Goal: Complete application form: Complete application form

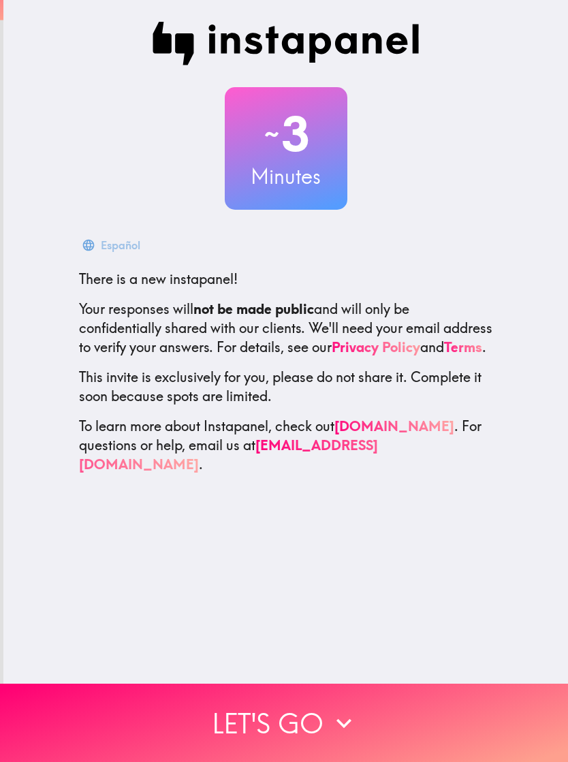
click at [261, 722] on button "Let's go" at bounding box center [284, 723] width 568 height 78
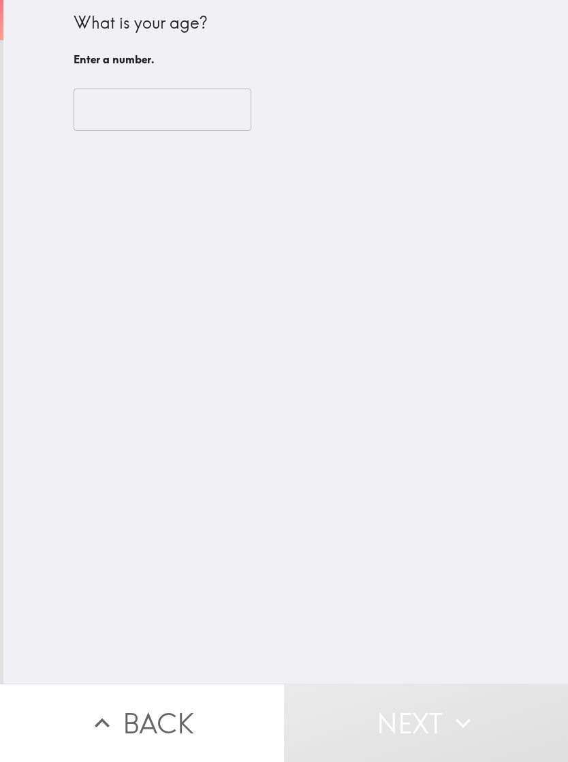
click at [144, 113] on input "number" at bounding box center [163, 110] width 178 height 42
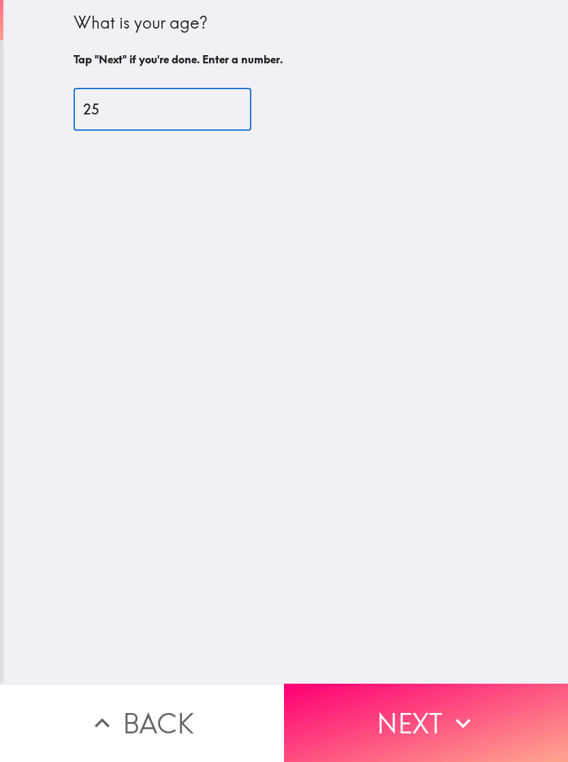
type input "25"
click at [248, 467] on div "What is your age? Tap "Next" if you're done. Enter a number. 25 ​" at bounding box center [285, 342] width 565 height 684
click at [380, 704] on button "Next" at bounding box center [426, 723] width 284 height 78
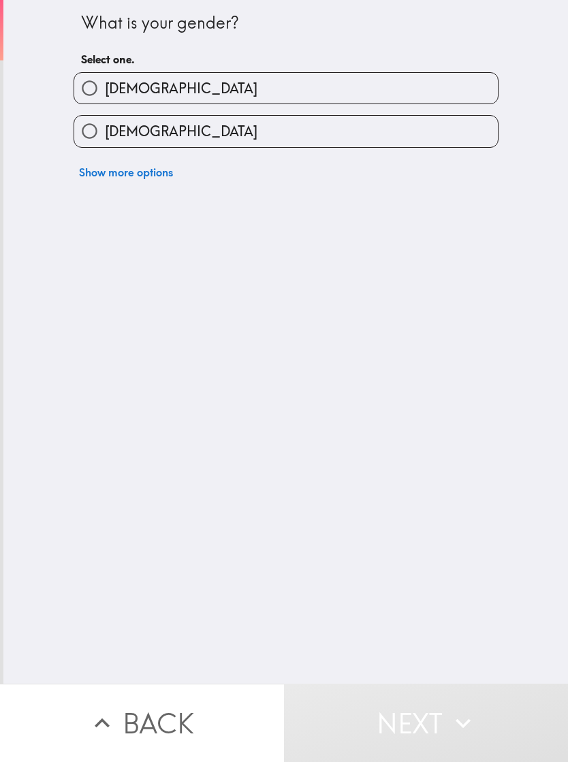
click at [116, 141] on span "[DEMOGRAPHIC_DATA]" at bounding box center [181, 131] width 153 height 19
click at [105, 141] on input "[DEMOGRAPHIC_DATA]" at bounding box center [89, 131] width 31 height 31
radio input "true"
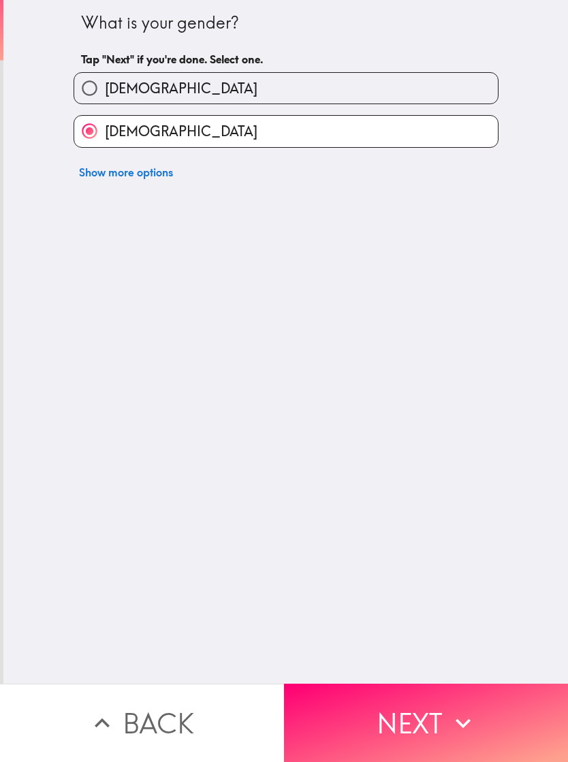
click at [372, 725] on button "Next" at bounding box center [426, 723] width 284 height 78
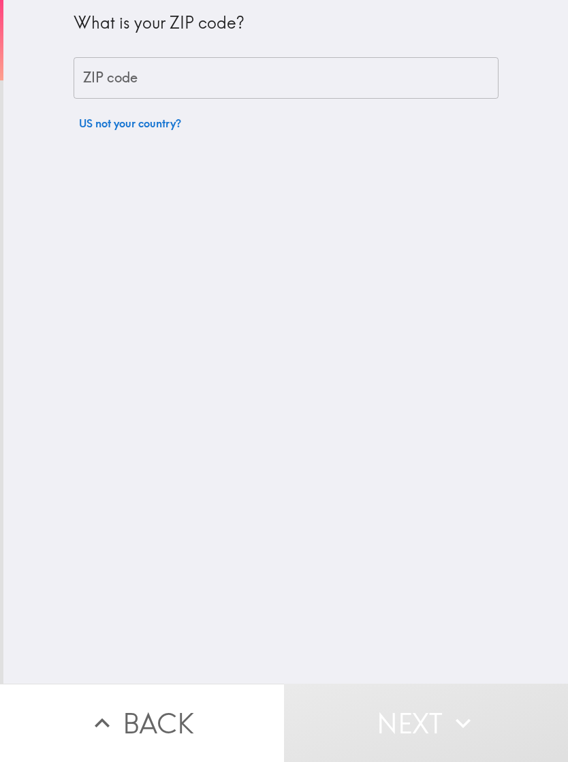
click at [116, 82] on div "ZIP code ZIP code" at bounding box center [286, 78] width 425 height 42
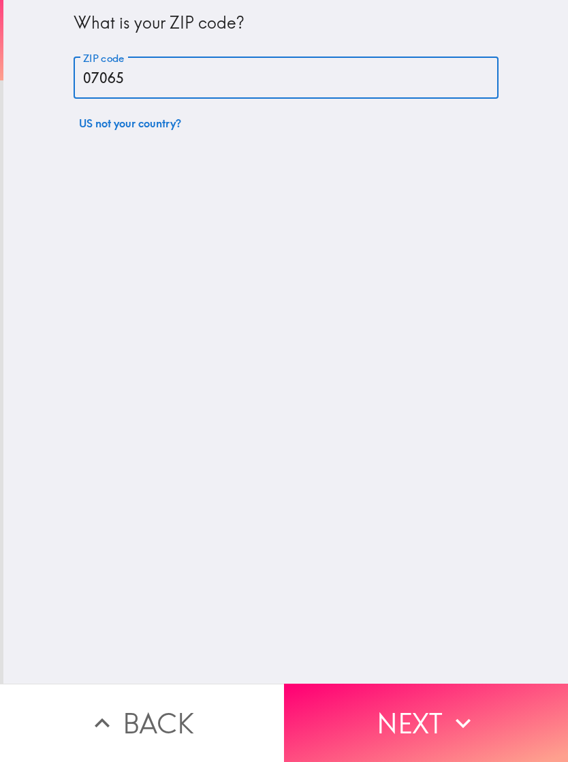
type input "07065"
click at [240, 471] on div "What is your ZIP code? ZIP code 07065 ZIP code US not your country?" at bounding box center [285, 342] width 565 height 684
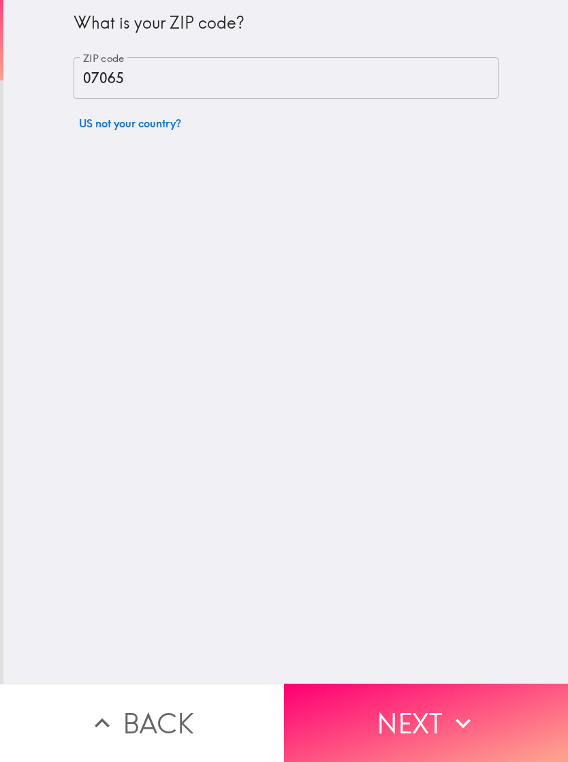
click at [405, 711] on button "Next" at bounding box center [426, 723] width 284 height 78
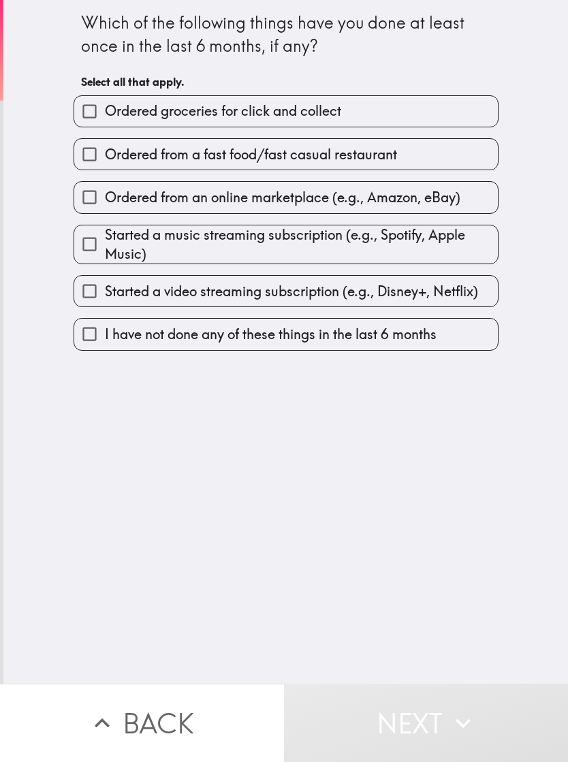
click at [121, 116] on span "Ordered groceries for click and collect" at bounding box center [223, 111] width 236 height 19
click at [105, 116] on input "Ordered groceries for click and collect" at bounding box center [89, 111] width 31 height 31
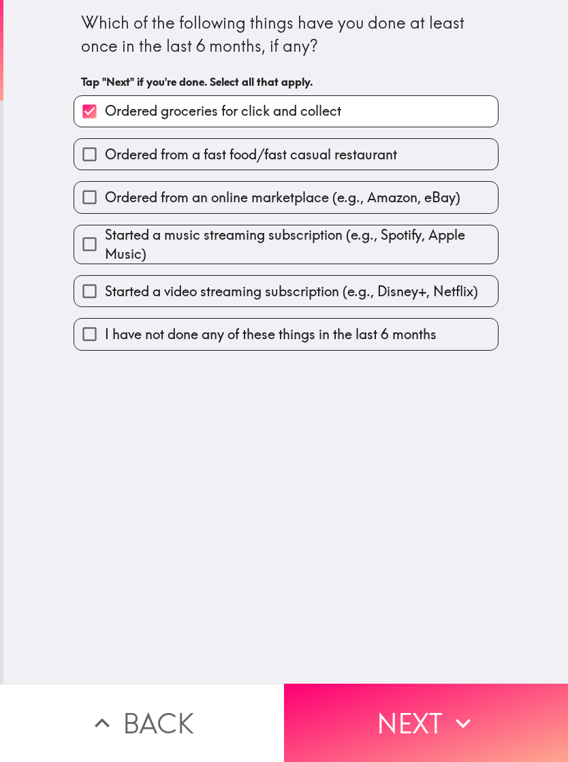
click at [104, 116] on input "Ordered groceries for click and collect" at bounding box center [89, 111] width 31 height 31
checkbox input "false"
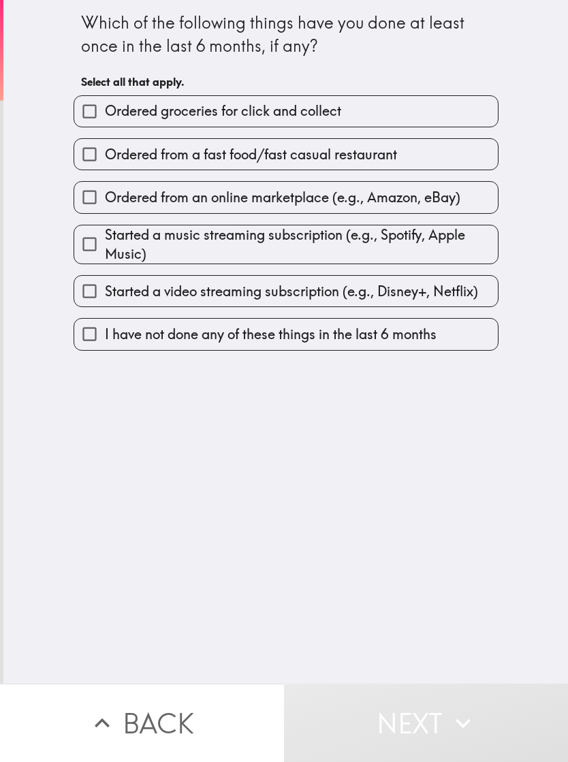
click at [119, 161] on span "Ordered from a fast food/fast casual restaurant" at bounding box center [251, 154] width 292 height 19
click at [105, 161] on input "Ordered from a fast food/fast casual restaurant" at bounding box center [89, 154] width 31 height 31
checkbox input "true"
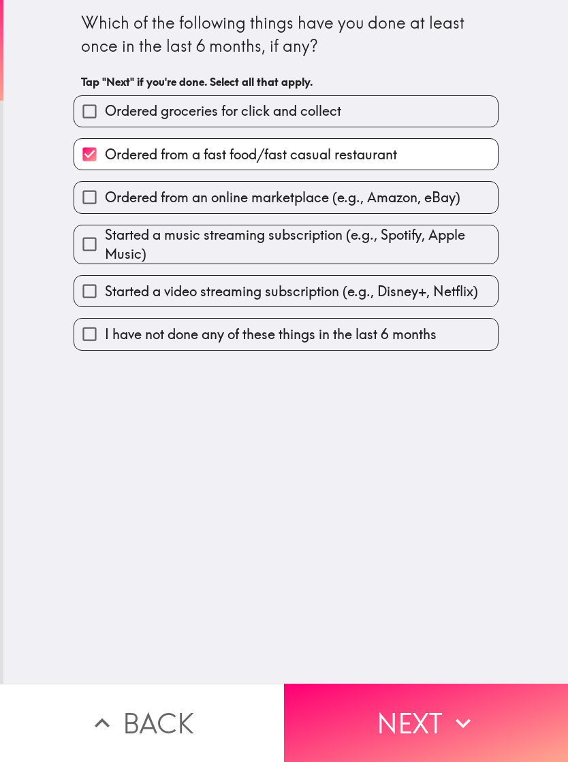
click at [114, 116] on span "Ordered groceries for click and collect" at bounding box center [223, 111] width 236 height 19
click at [105, 116] on input "Ordered groceries for click and collect" at bounding box center [89, 111] width 31 height 31
checkbox input "true"
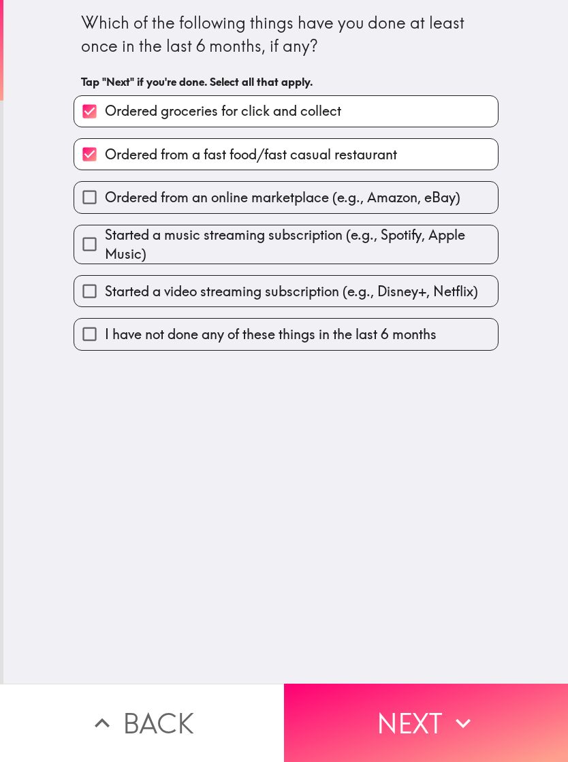
click at [101, 208] on input "Ordered from an online marketplace (e.g., Amazon, eBay)" at bounding box center [89, 197] width 31 height 31
checkbox input "true"
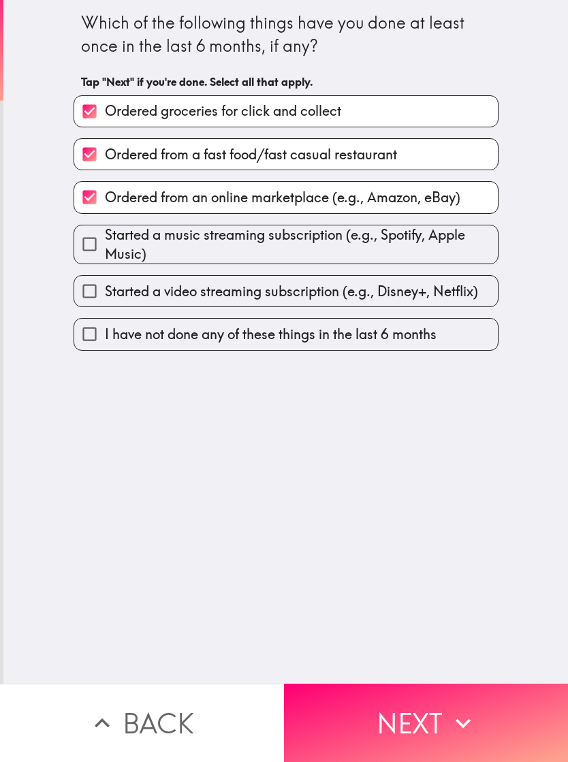
click at [131, 301] on span "Started a video streaming subscription (e.g., Disney+, Netflix)" at bounding box center [291, 291] width 373 height 19
click at [105, 302] on input "Started a video streaming subscription (e.g., Disney+, Netflix)" at bounding box center [89, 291] width 31 height 31
checkbox input "true"
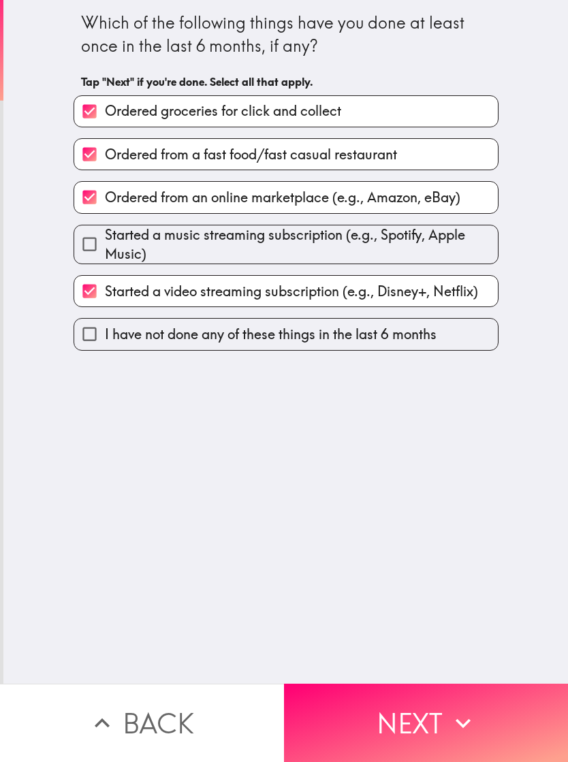
click at [386, 715] on button "Next" at bounding box center [426, 723] width 284 height 78
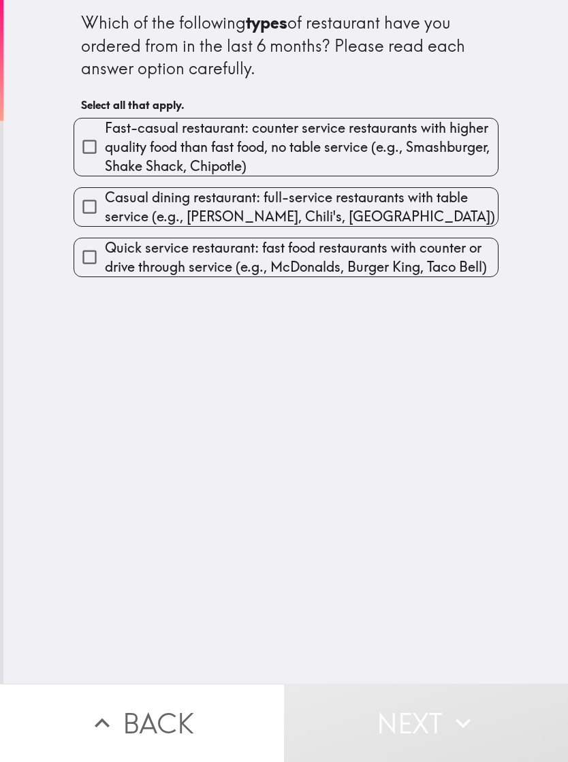
click at [138, 153] on span "Fast-casual restaurant: counter service restaurants with higher quality food th…" at bounding box center [301, 147] width 393 height 57
click at [105, 153] on input "Fast-casual restaurant: counter service restaurants with higher quality food th…" at bounding box center [89, 146] width 31 height 31
checkbox input "true"
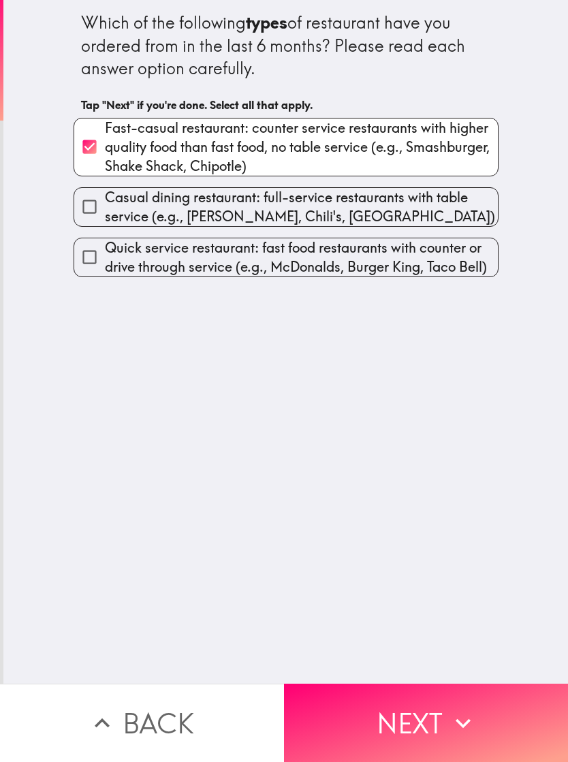
click at [148, 215] on span "Casual dining restaurant: full-service restaurants with table service (e.g., Ap…" at bounding box center [301, 207] width 393 height 38
click at [105, 215] on input "Casual dining restaurant: full-service restaurants with table service (e.g., Ap…" at bounding box center [89, 206] width 31 height 31
checkbox input "true"
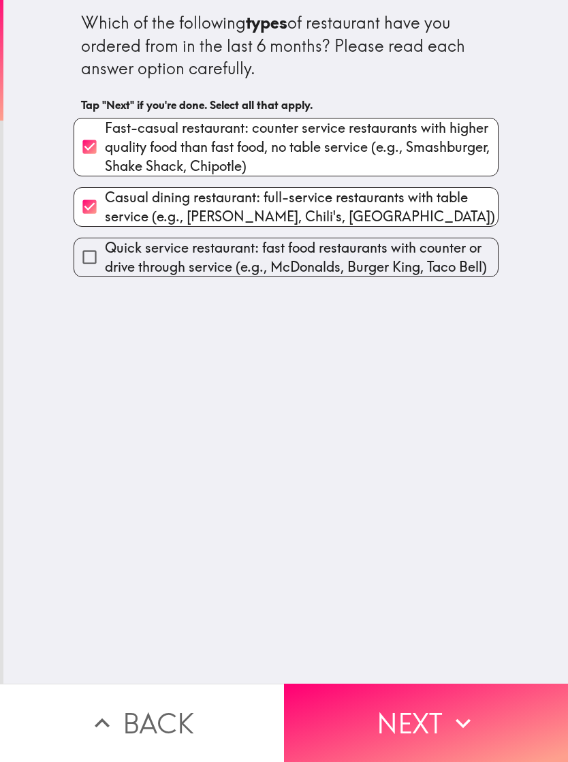
click at [160, 258] on span "Quick service restaurant: fast food restaurants with counter or drive through s…" at bounding box center [301, 257] width 393 height 38
click at [105, 258] on input "Quick service restaurant: fast food restaurants with counter or drive through s…" at bounding box center [89, 257] width 31 height 31
checkbox input "true"
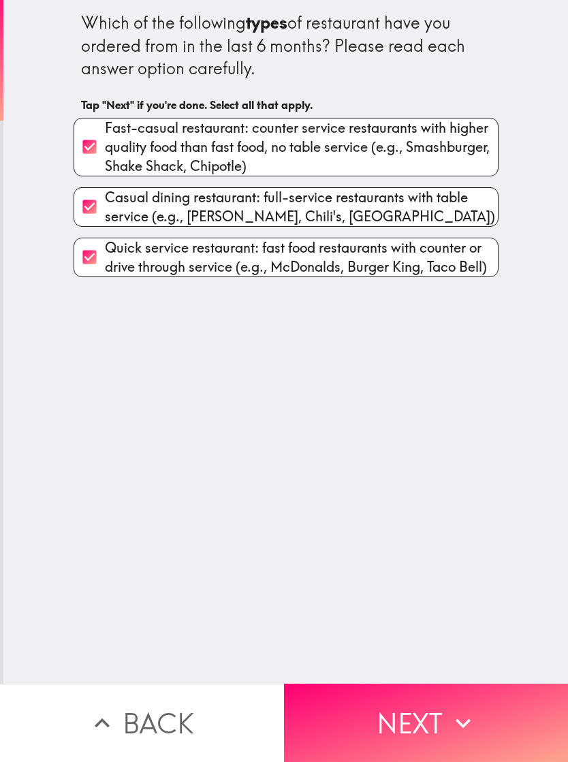
click at [373, 721] on button "Next" at bounding box center [426, 723] width 284 height 78
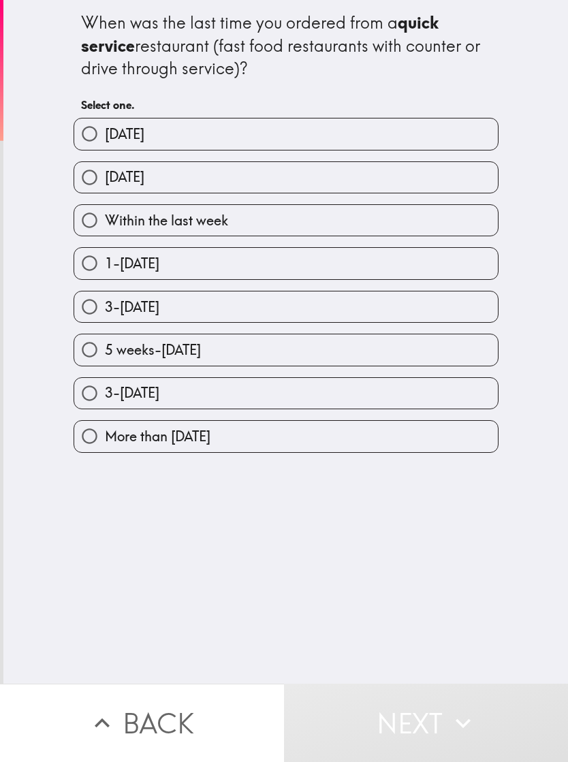
click at [148, 226] on span "Within the last week" at bounding box center [166, 220] width 123 height 19
click at [105, 226] on input "Within the last week" at bounding box center [89, 220] width 31 height 31
radio input "true"
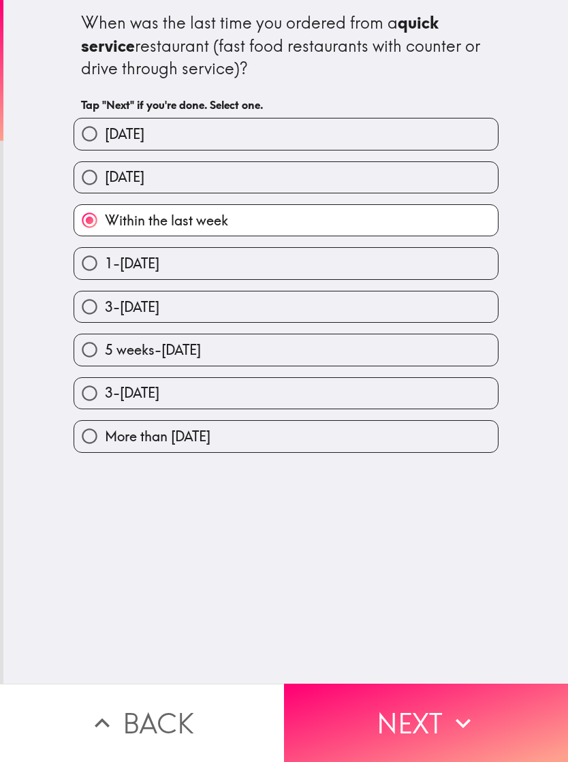
click at [363, 736] on button "Next" at bounding box center [426, 723] width 284 height 78
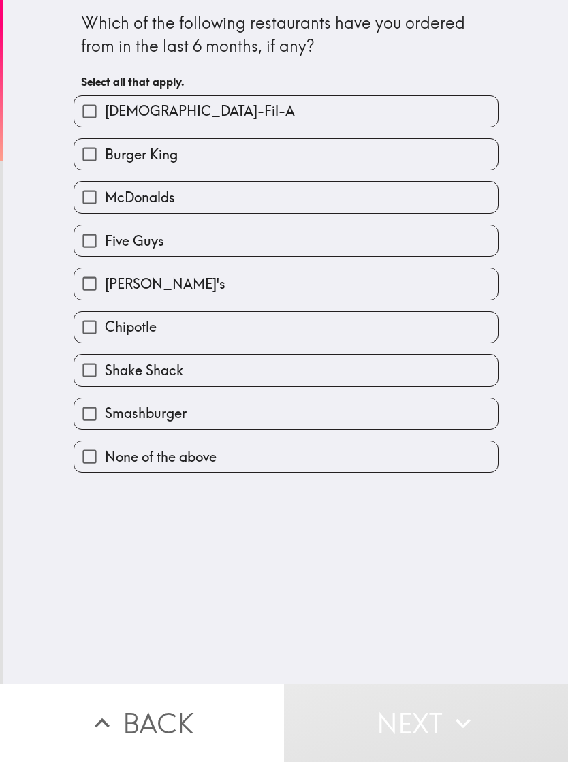
click at [134, 114] on span "Chick-Fil-A" at bounding box center [200, 111] width 190 height 19
click at [105, 114] on input "Chick-Fil-A" at bounding box center [89, 111] width 31 height 31
checkbox input "true"
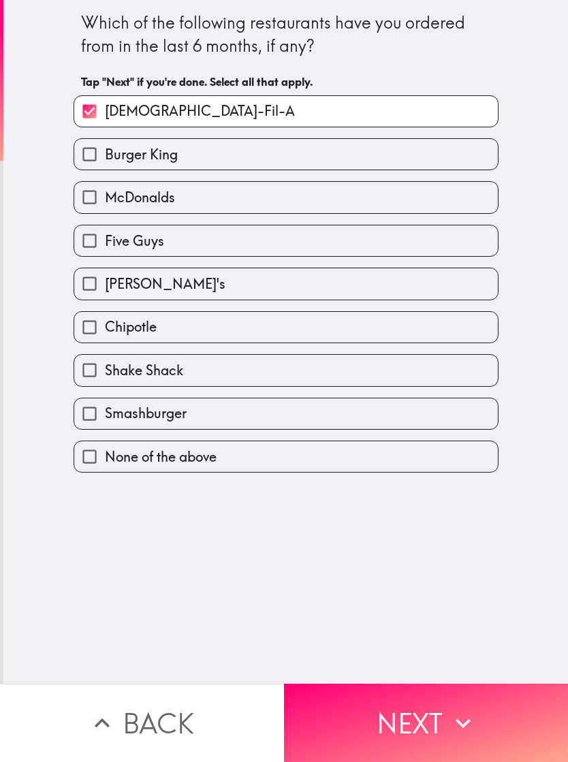
click at [122, 166] on label "Burger King" at bounding box center [286, 154] width 424 height 31
click at [105, 166] on input "Burger King" at bounding box center [89, 154] width 31 height 31
checkbox input "true"
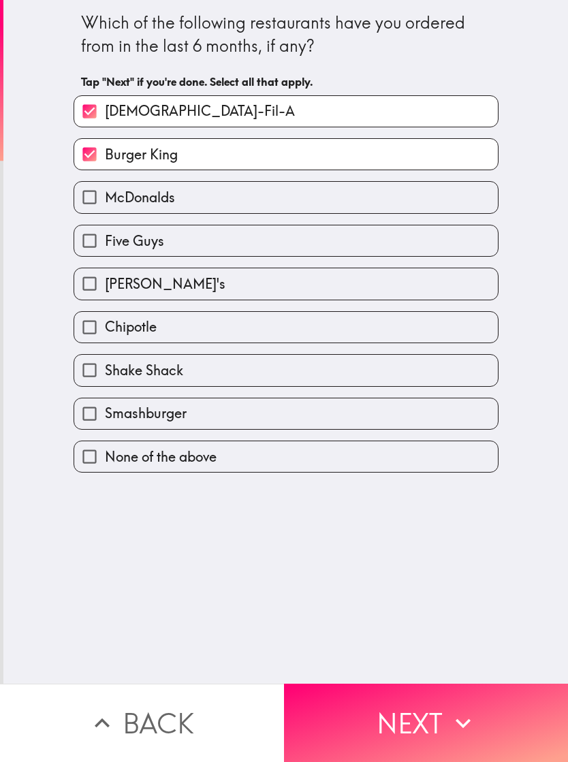
click at [103, 213] on input "McDonalds" at bounding box center [89, 197] width 31 height 31
checkbox input "true"
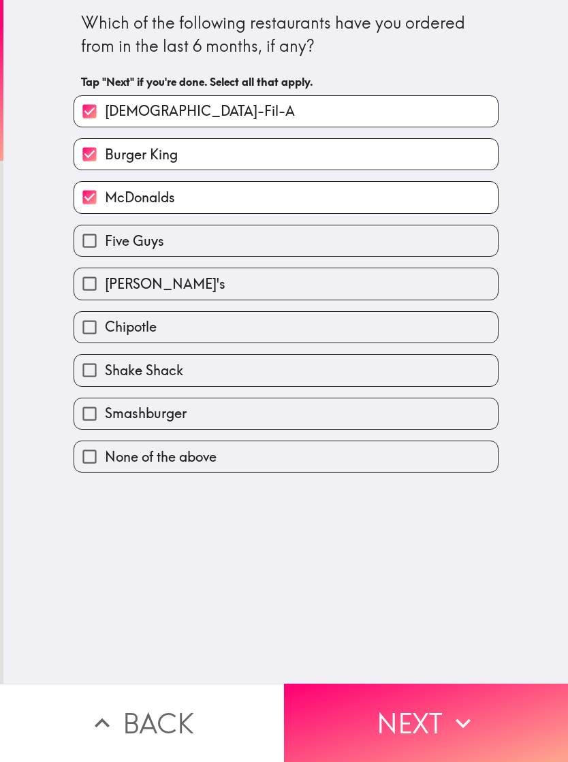
click at [118, 299] on label "Wendy's" at bounding box center [286, 283] width 424 height 31
click at [105, 299] on input "Wendy's" at bounding box center [89, 283] width 31 height 31
checkbox input "true"
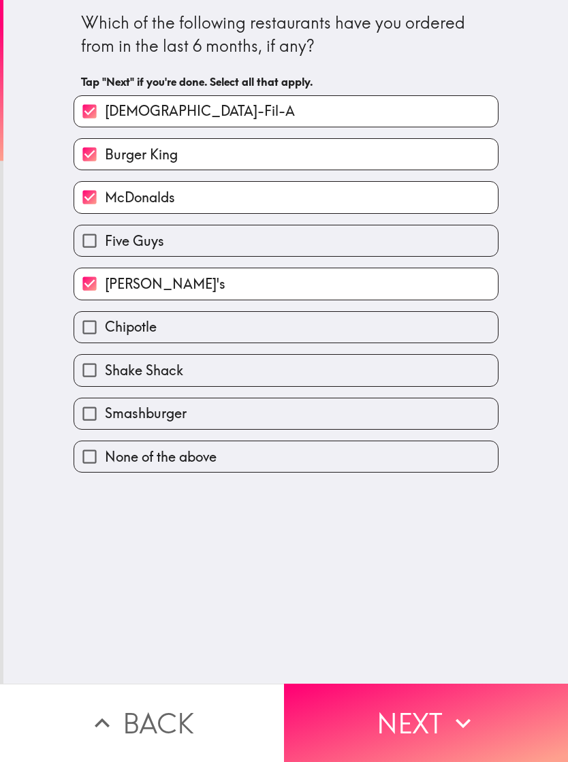
click at [132, 336] on span "Chipotle" at bounding box center [131, 326] width 52 height 19
click at [105, 336] on input "Chipotle" at bounding box center [89, 327] width 31 height 31
checkbox input "true"
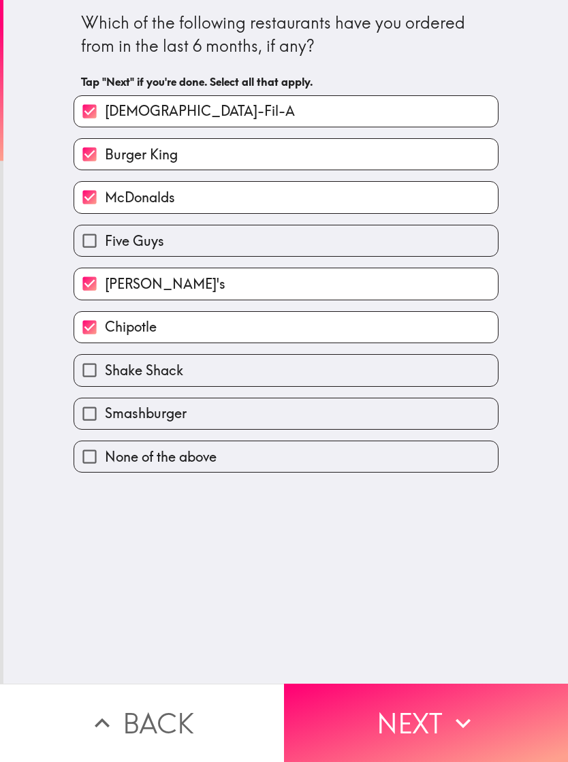
click at [141, 379] on span "Shake Shack" at bounding box center [144, 370] width 78 height 19
click at [105, 379] on input "Shake Shack" at bounding box center [89, 370] width 31 height 31
checkbox input "true"
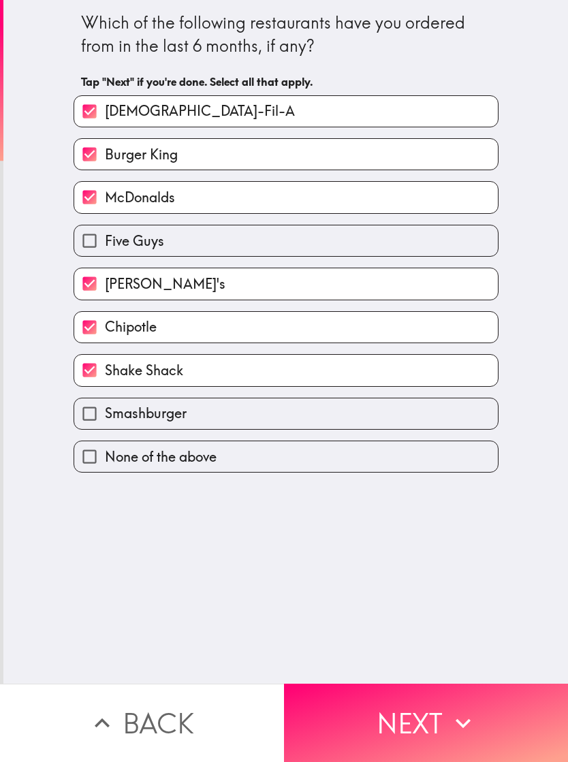
click at [351, 686] on button "Next" at bounding box center [426, 723] width 284 height 78
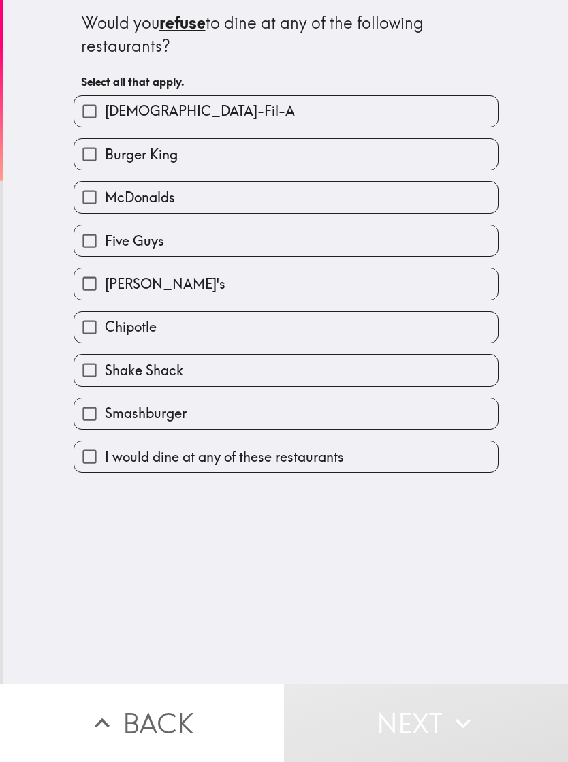
click at [127, 334] on span "Chipotle" at bounding box center [131, 326] width 52 height 19
click at [105, 334] on input "Chipotle" at bounding box center [89, 327] width 31 height 31
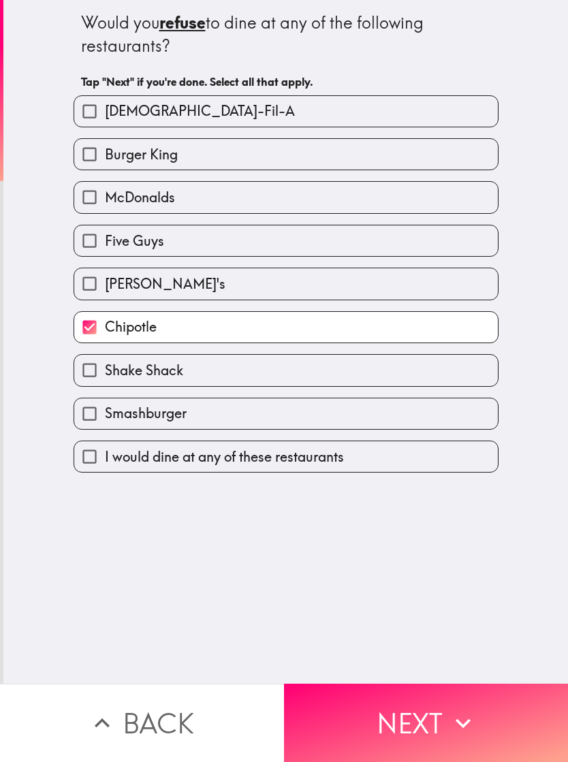
click at [94, 335] on input "Chipotle" at bounding box center [89, 327] width 31 height 31
checkbox input "false"
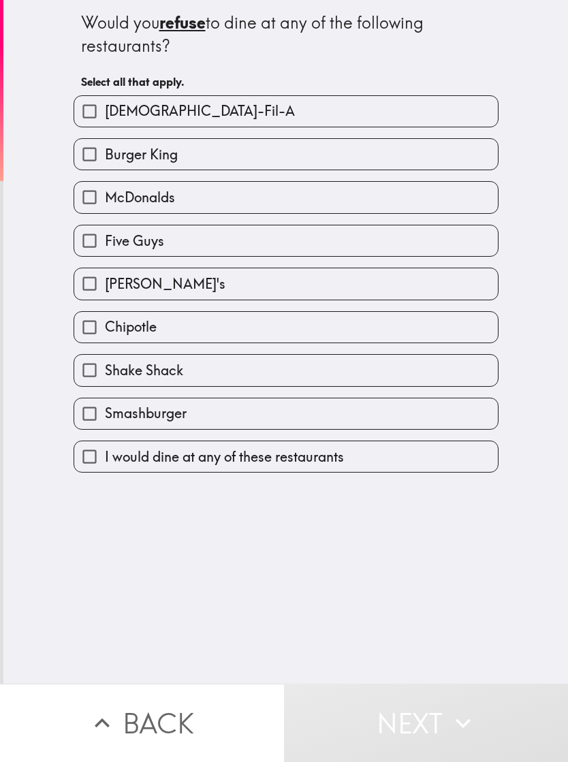
click at [105, 422] on input "Smashburger" at bounding box center [89, 414] width 31 height 31
checkbox input "true"
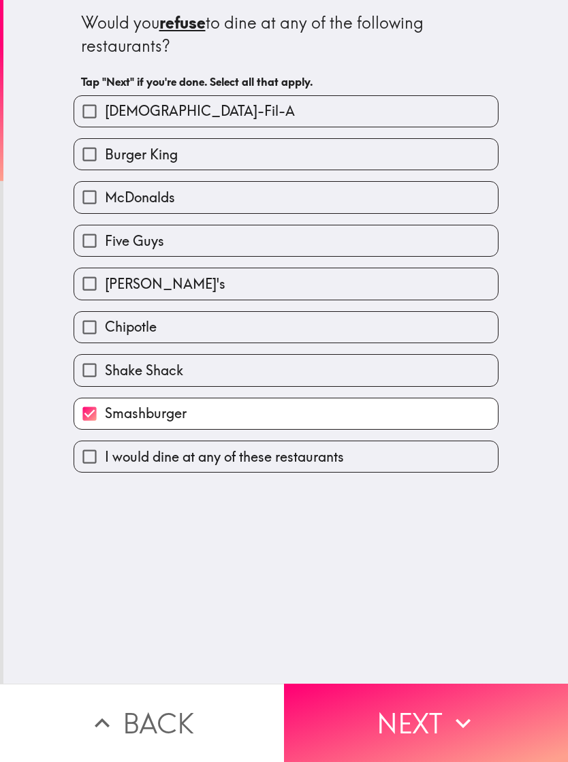
click at [364, 727] on button "Next" at bounding box center [426, 723] width 284 height 78
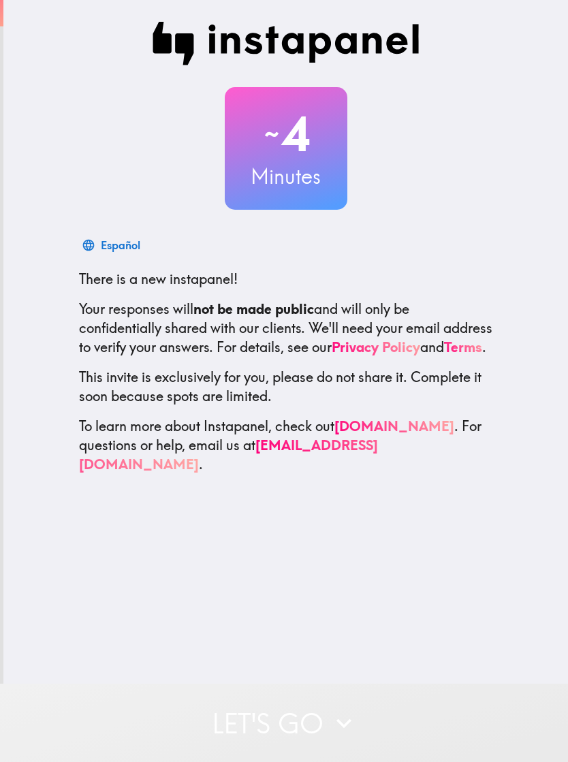
click at [381, 705] on button "Let's go" at bounding box center [284, 723] width 568 height 78
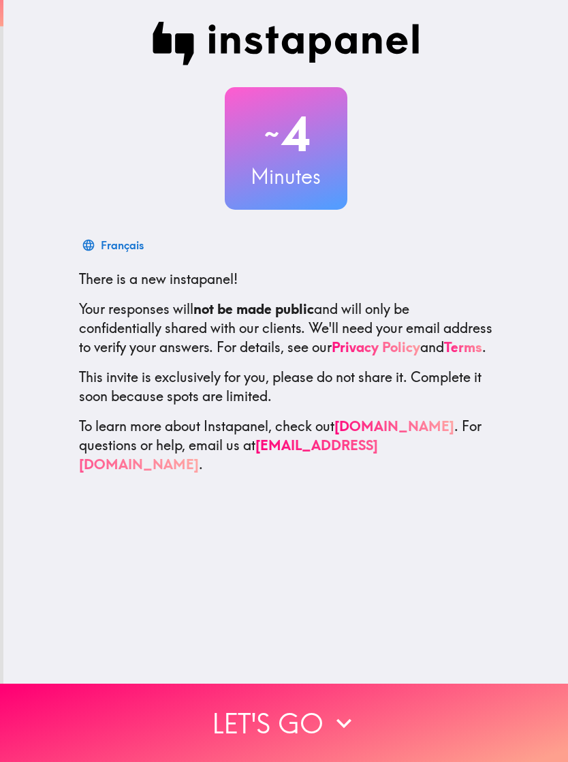
click at [407, 725] on button "Let's go" at bounding box center [284, 723] width 568 height 78
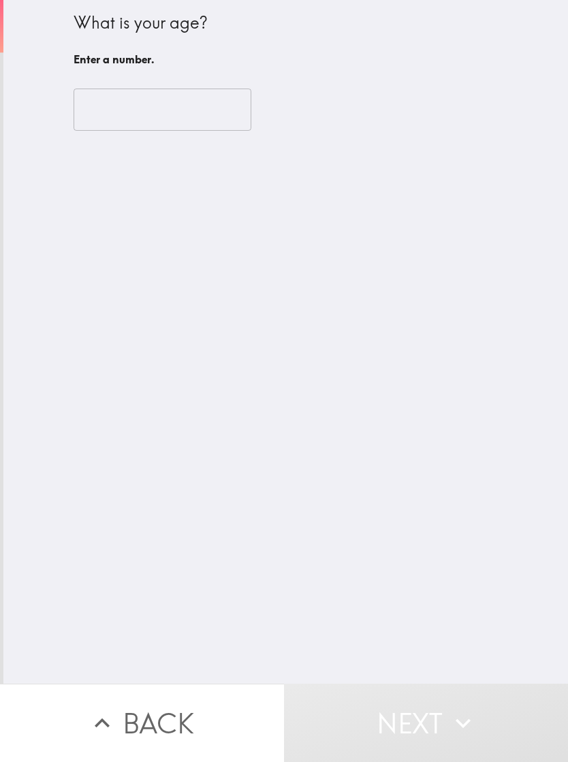
click at [125, 89] on input "number" at bounding box center [163, 110] width 178 height 42
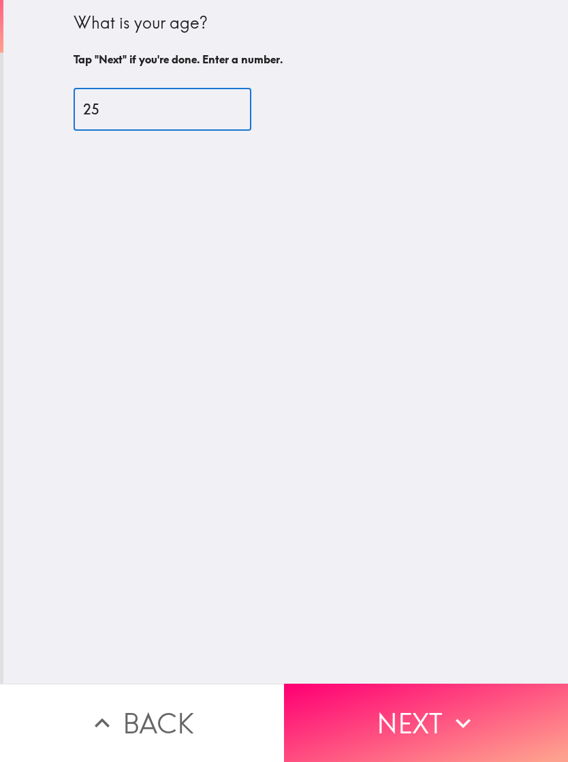
type input "25"
click at [354, 439] on div "What is your age? Tap "Next" if you're done. Enter a number. 25 ​" at bounding box center [285, 342] width 565 height 684
click at [471, 731] on icon "button" at bounding box center [463, 724] width 30 height 30
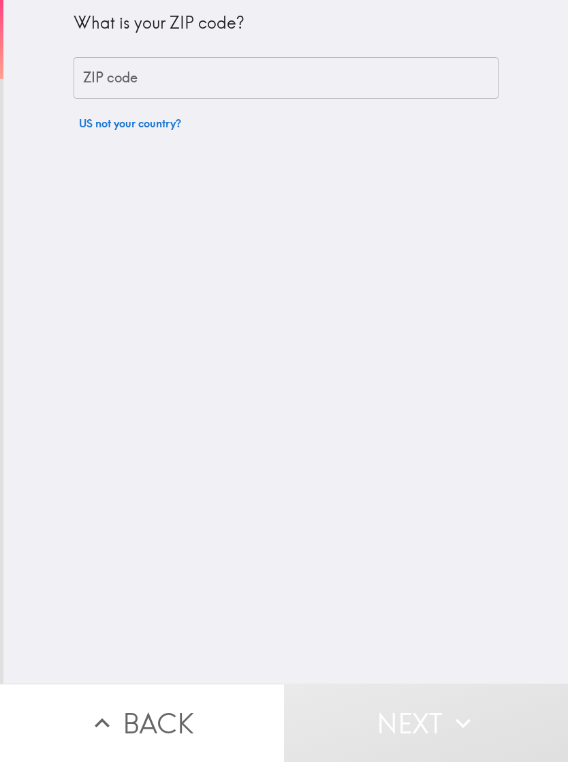
click at [417, 57] on input "ZIP code" at bounding box center [286, 78] width 425 height 42
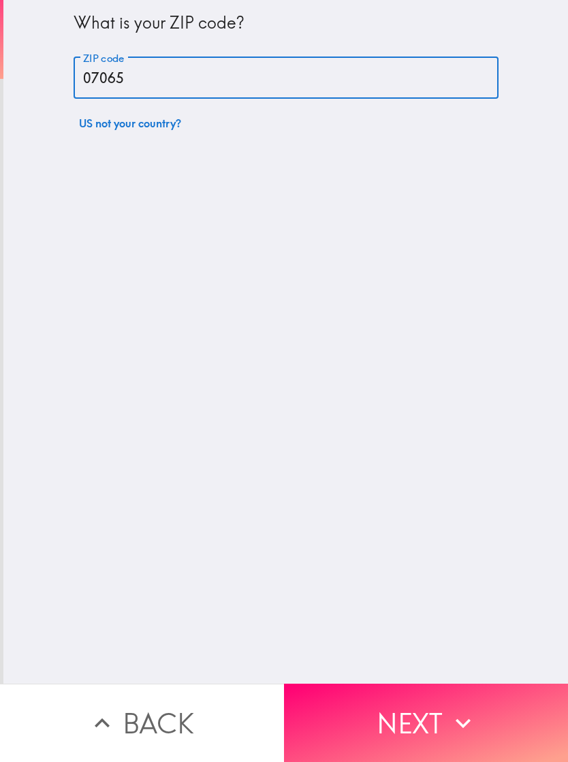
type input "07065"
click at [403, 441] on div "What is your ZIP code? ZIP code 07065 ZIP code US not your country?" at bounding box center [285, 342] width 565 height 684
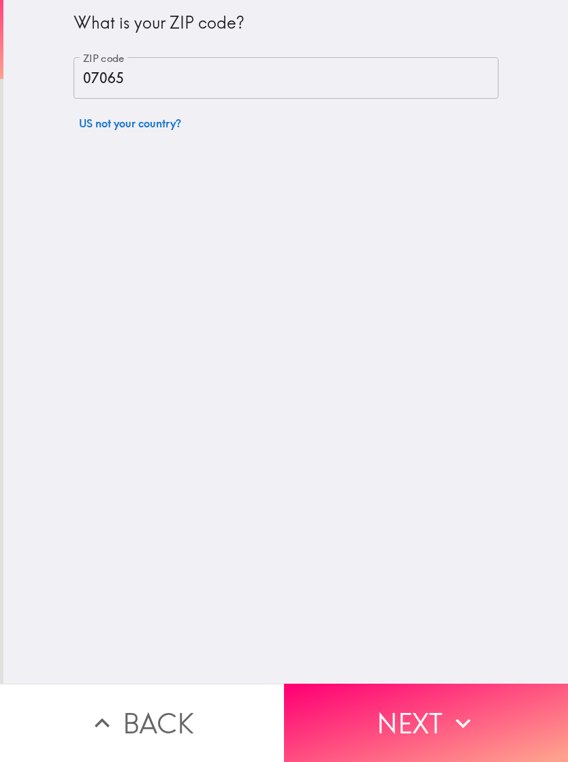
click at [485, 730] on button "Next" at bounding box center [426, 723] width 284 height 78
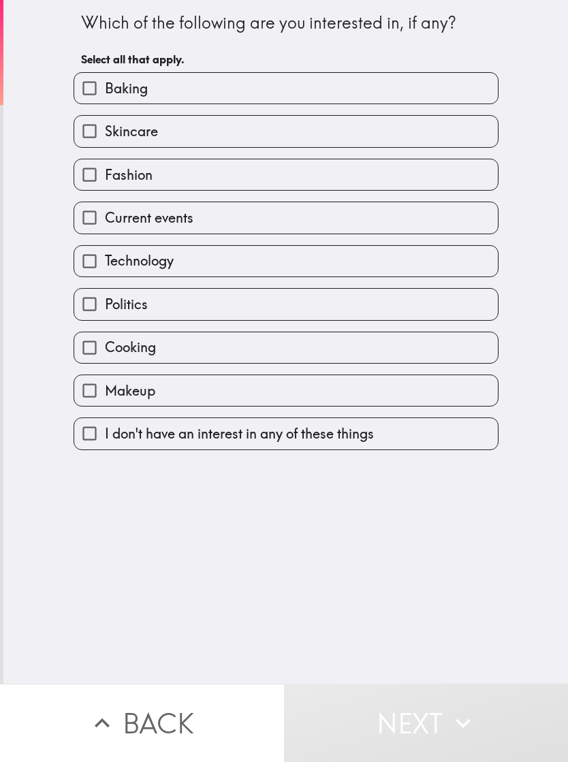
click at [398, 74] on label "Baking" at bounding box center [286, 88] width 424 height 31
click at [105, 74] on input "Baking" at bounding box center [89, 88] width 31 height 31
checkbox input "true"
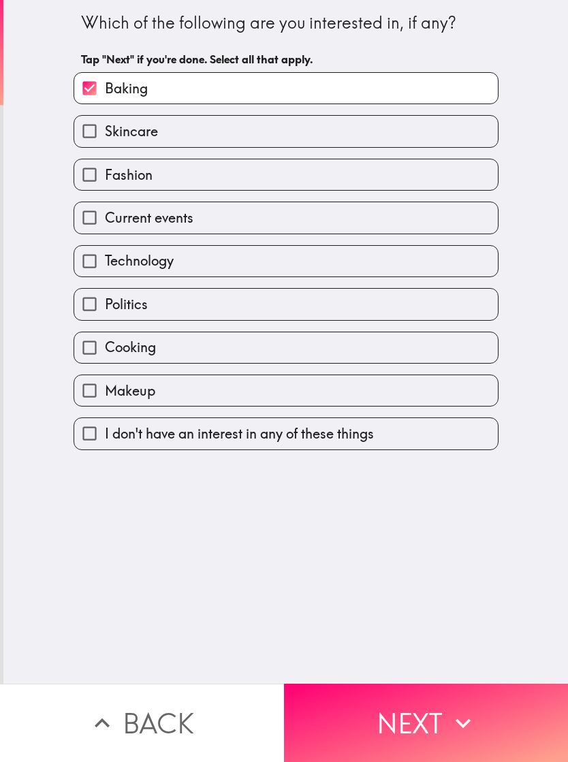
click at [358, 126] on label "Skincare" at bounding box center [286, 131] width 424 height 31
click at [105, 126] on input "Skincare" at bounding box center [89, 131] width 31 height 31
checkbox input "true"
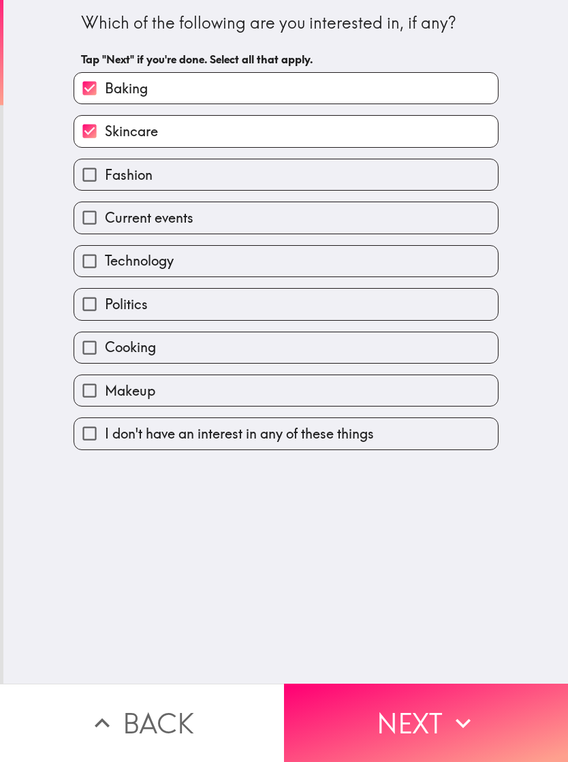
click at [352, 169] on label "Fashion" at bounding box center [286, 174] width 424 height 31
click at [105, 169] on input "Fashion" at bounding box center [89, 174] width 31 height 31
checkbox input "true"
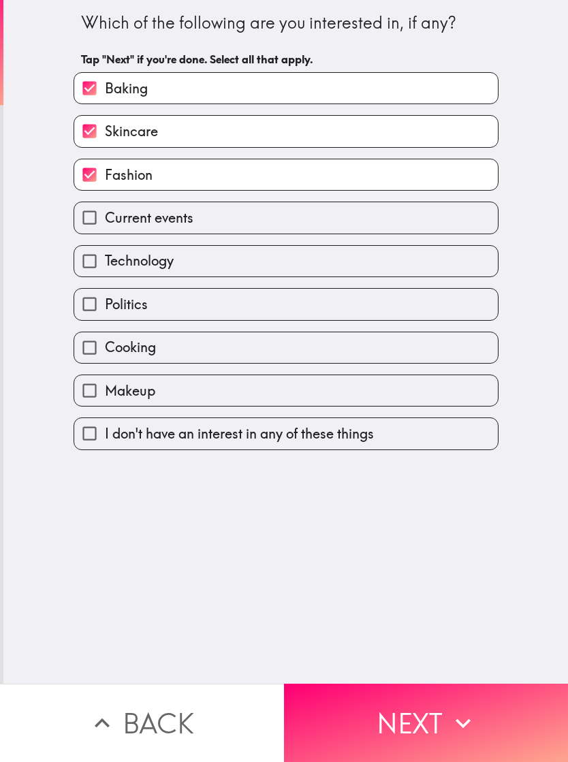
click at [389, 257] on label "Technology" at bounding box center [286, 261] width 424 height 31
click at [105, 257] on input "Technology" at bounding box center [89, 261] width 31 height 31
checkbox input "true"
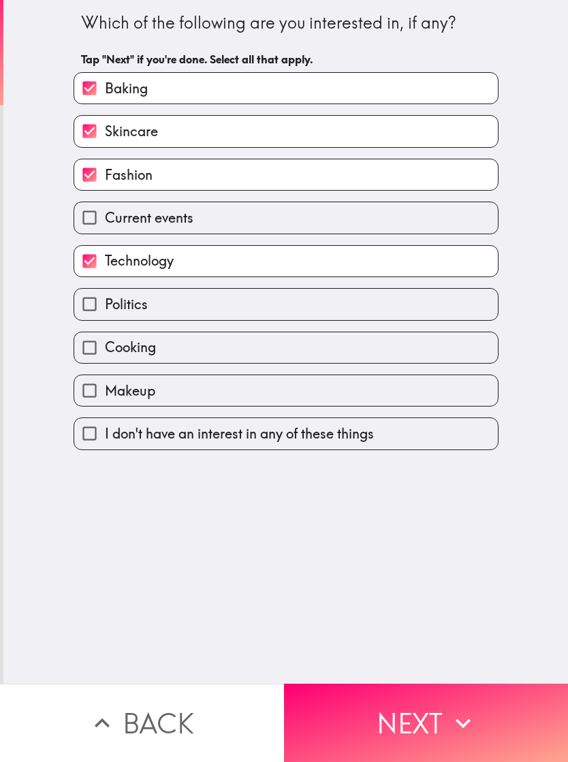
click at [374, 310] on label "Politics" at bounding box center [286, 304] width 424 height 31
click at [105, 310] on input "Politics" at bounding box center [89, 304] width 31 height 31
checkbox input "true"
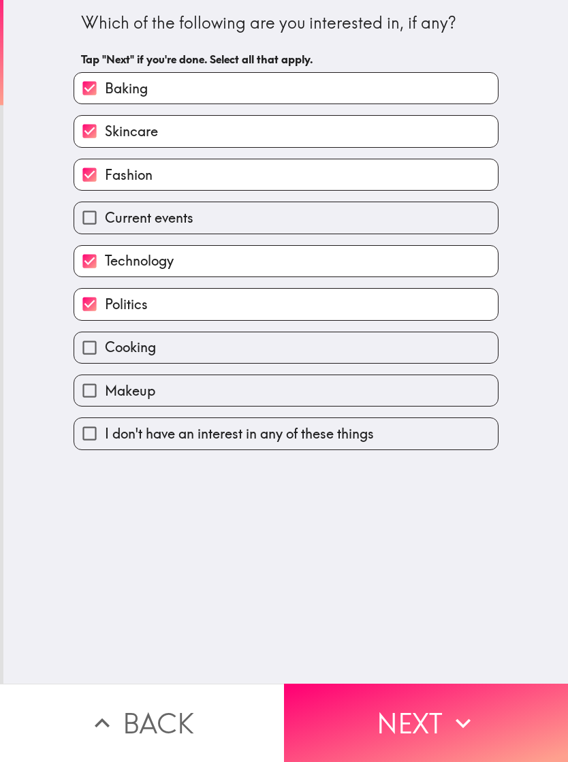
click at [367, 363] on label "Cooking" at bounding box center [286, 347] width 424 height 31
click at [105, 363] on input "Cooking" at bounding box center [89, 347] width 31 height 31
checkbox input "true"
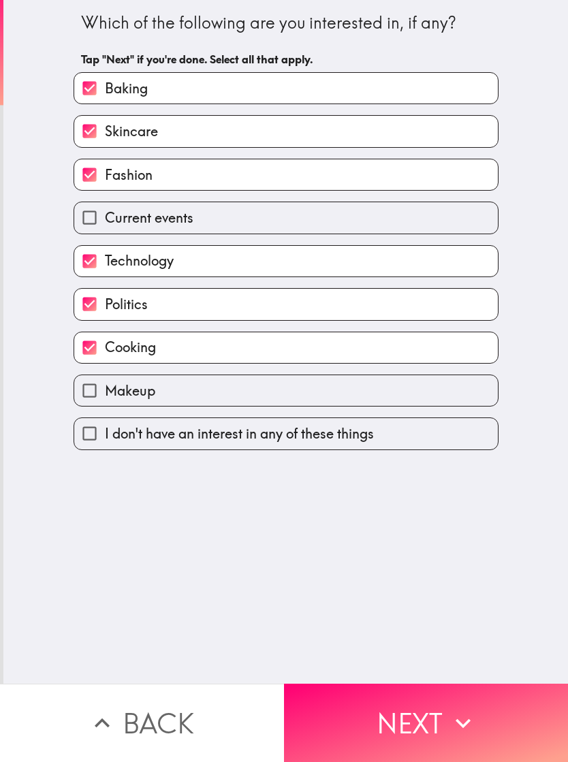
click at [368, 394] on label "Makeup" at bounding box center [286, 390] width 424 height 31
click at [105, 394] on input "Makeup" at bounding box center [89, 390] width 31 height 31
checkbox input "true"
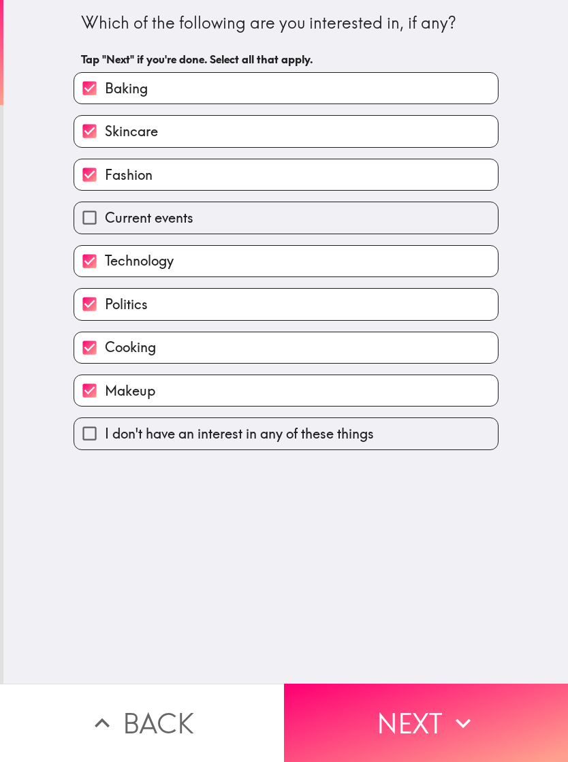
click at [481, 699] on button "Next" at bounding box center [426, 723] width 284 height 78
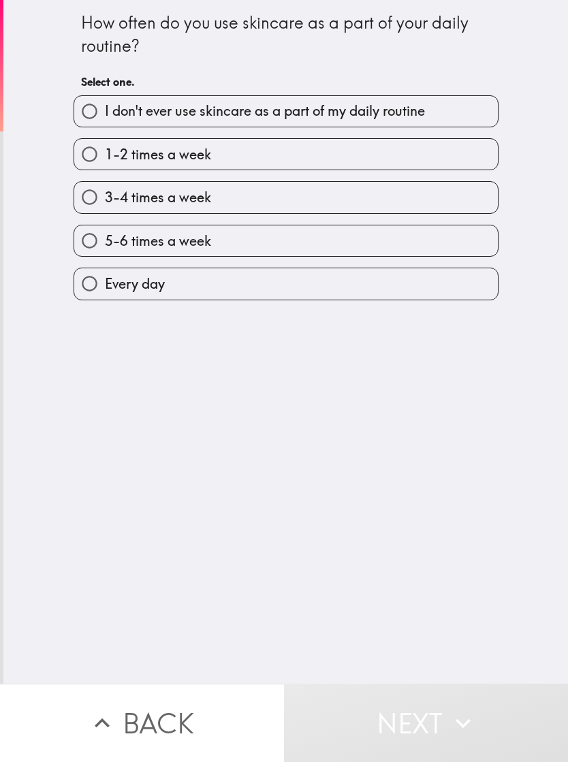
click at [397, 280] on label "Every day" at bounding box center [286, 283] width 424 height 31
click at [105, 280] on input "Every day" at bounding box center [89, 283] width 31 height 31
radio input "true"
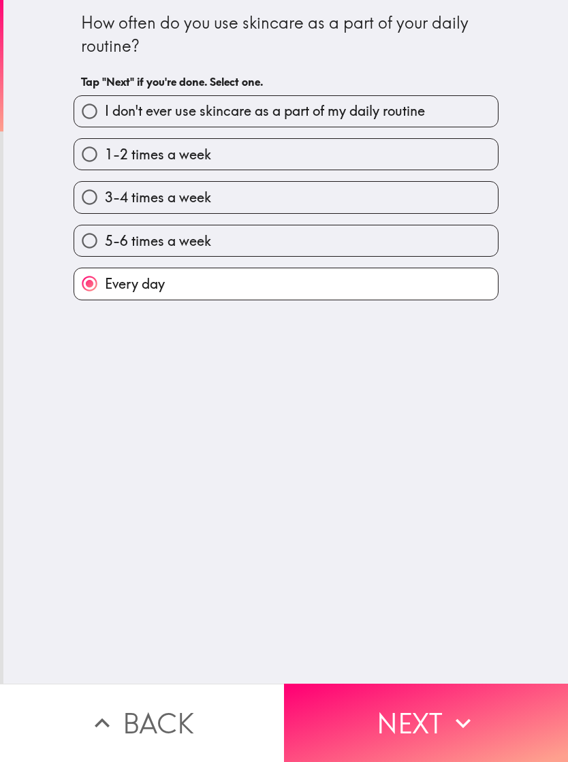
click at [438, 717] on button "Next" at bounding box center [426, 723] width 284 height 78
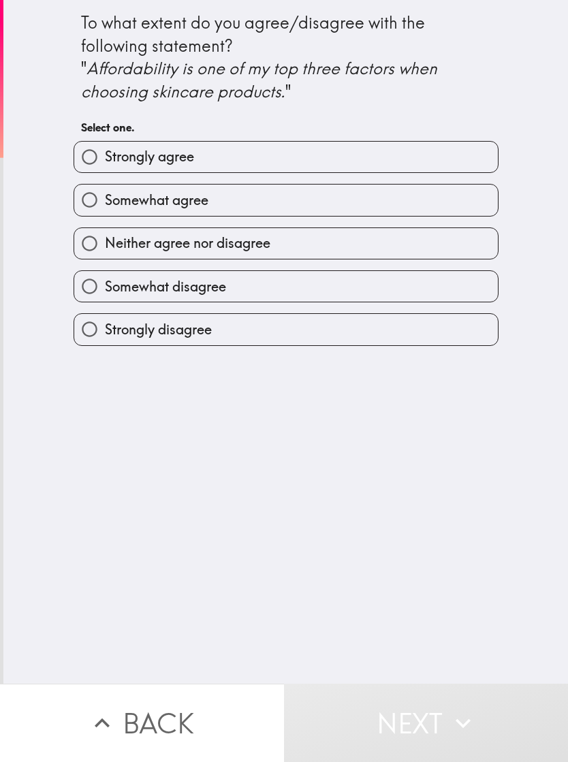
click at [403, 144] on label "Strongly agree" at bounding box center [286, 157] width 424 height 31
click at [105, 144] on input "Strongly agree" at bounding box center [89, 157] width 31 height 31
radio input "true"
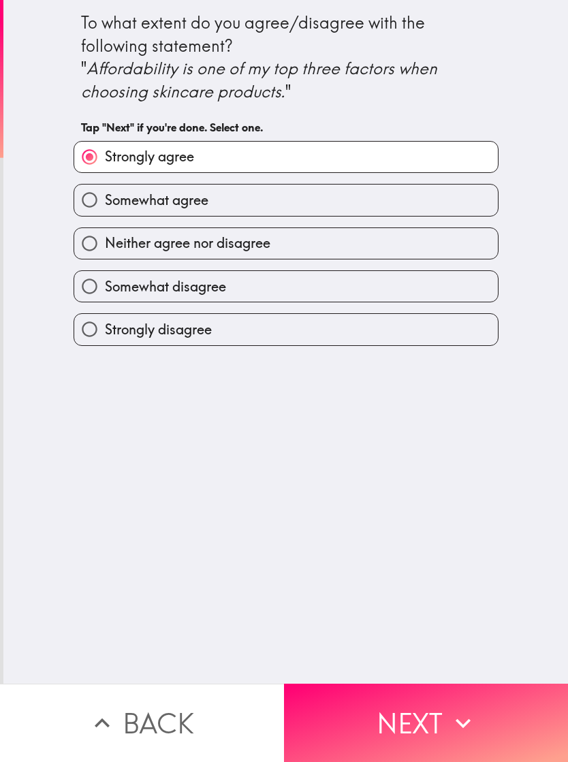
click at [461, 713] on icon "button" at bounding box center [463, 724] width 30 height 30
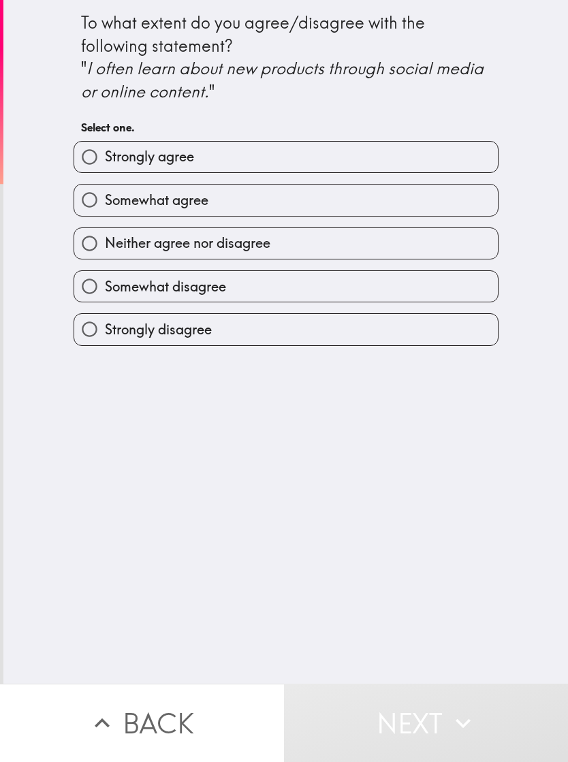
click at [438, 191] on label "Somewhat agree" at bounding box center [286, 200] width 424 height 31
click at [105, 191] on input "Somewhat agree" at bounding box center [89, 200] width 31 height 31
radio input "true"
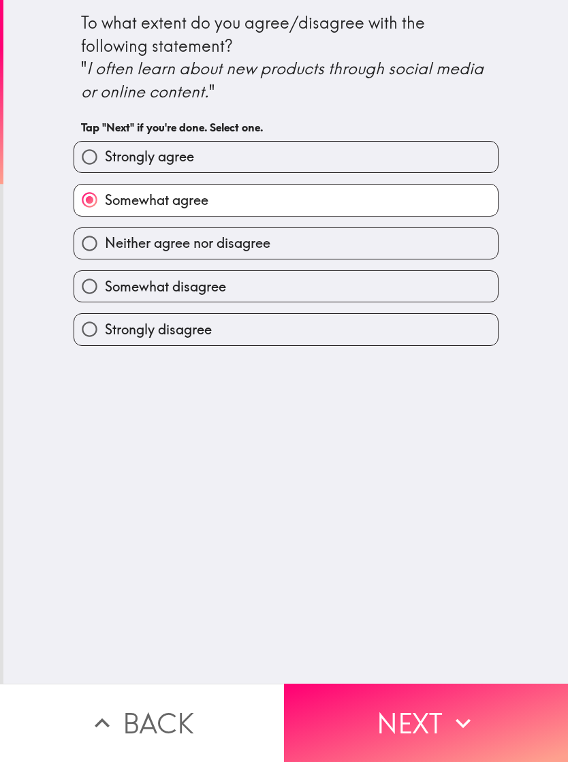
click at [449, 144] on label "Strongly agree" at bounding box center [286, 157] width 424 height 31
click at [105, 144] on input "Strongly agree" at bounding box center [89, 157] width 31 height 31
radio input "true"
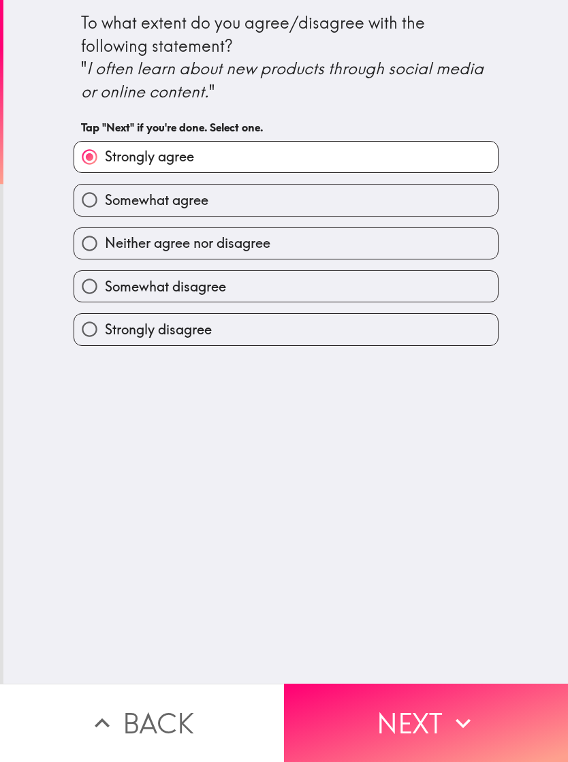
click at [456, 742] on button "Next" at bounding box center [426, 723] width 284 height 78
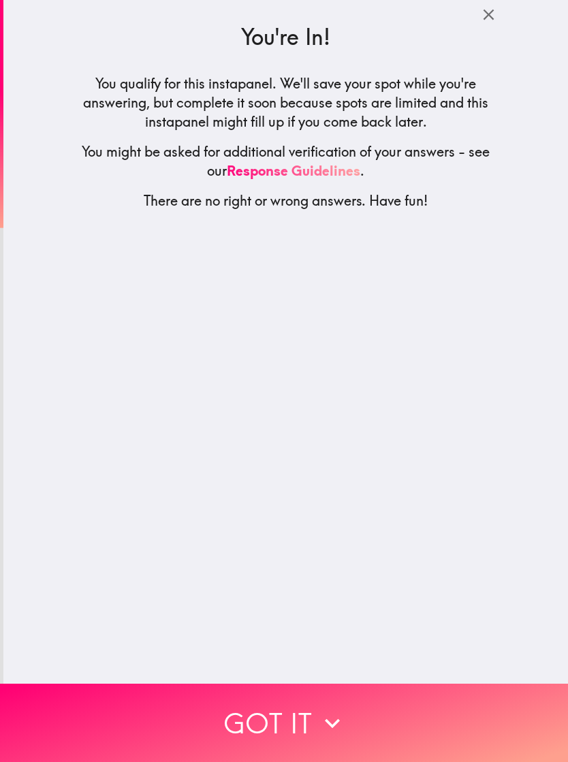
click at [439, 729] on button "Got it" at bounding box center [284, 723] width 568 height 78
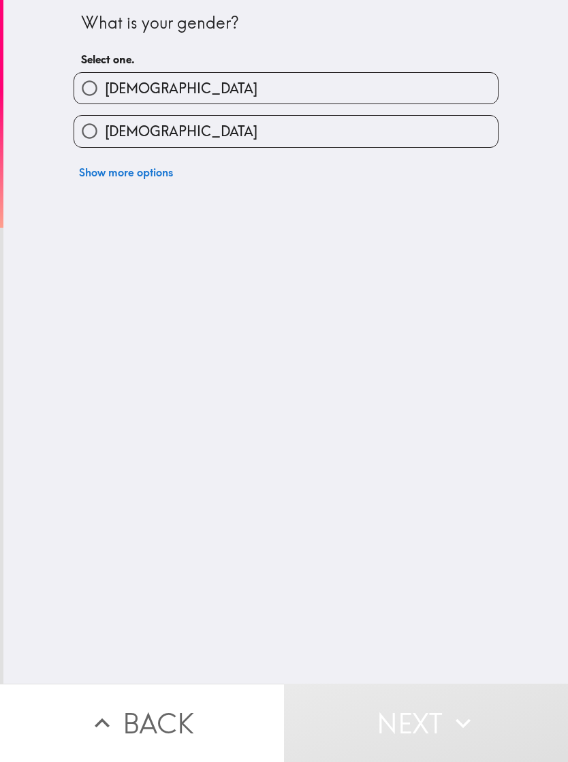
click at [426, 137] on label "[DEMOGRAPHIC_DATA]" at bounding box center [286, 131] width 424 height 31
click at [105, 137] on input "[DEMOGRAPHIC_DATA]" at bounding box center [89, 131] width 31 height 31
radio input "true"
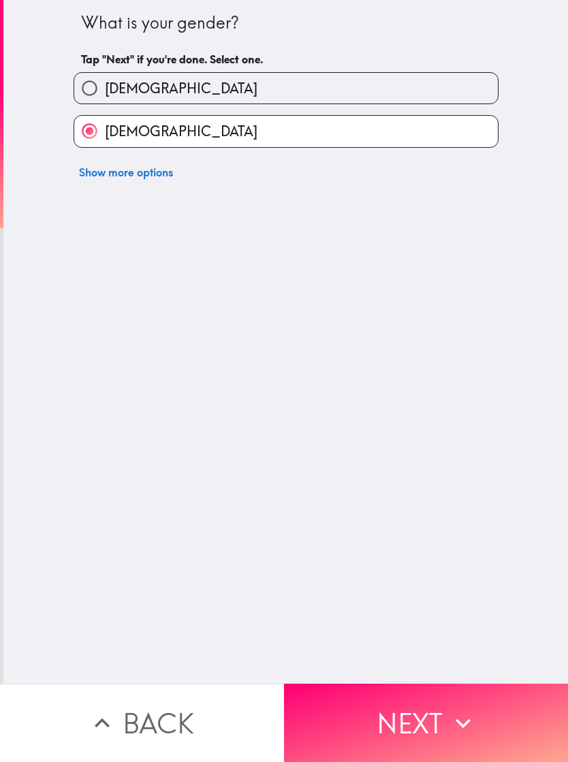
click at [458, 722] on icon "button" at bounding box center [463, 724] width 15 height 10
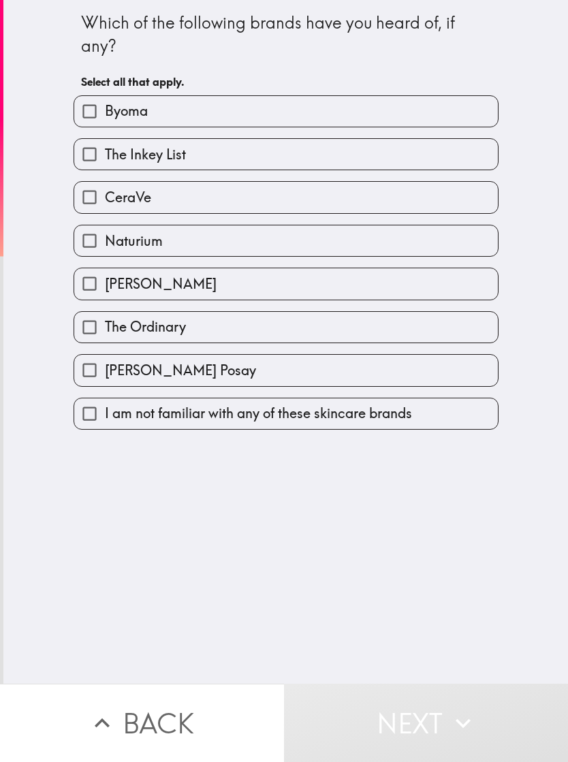
click at [348, 193] on label "CeraVe" at bounding box center [286, 197] width 424 height 31
click at [105, 193] on input "CeraVe" at bounding box center [89, 197] width 31 height 31
checkbox input "true"
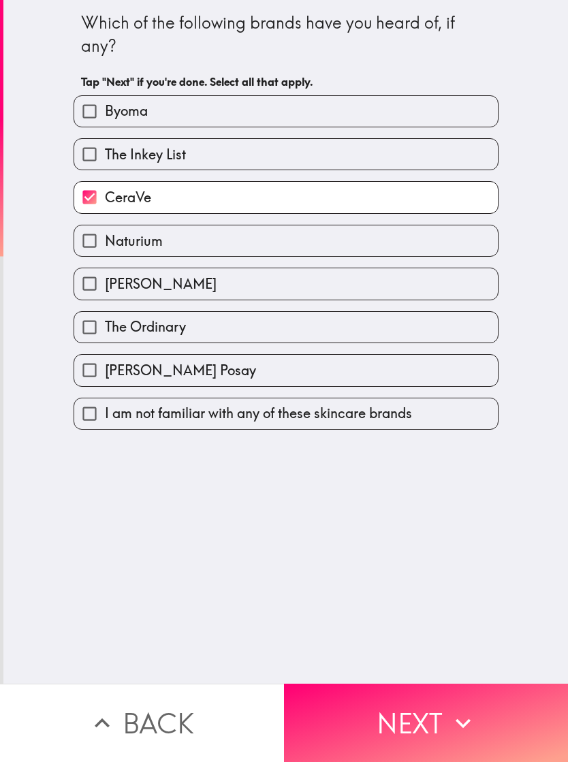
click at [372, 322] on label "The Ordinary" at bounding box center [286, 327] width 424 height 31
click at [105, 322] on input "The Ordinary" at bounding box center [89, 327] width 31 height 31
checkbox input "true"
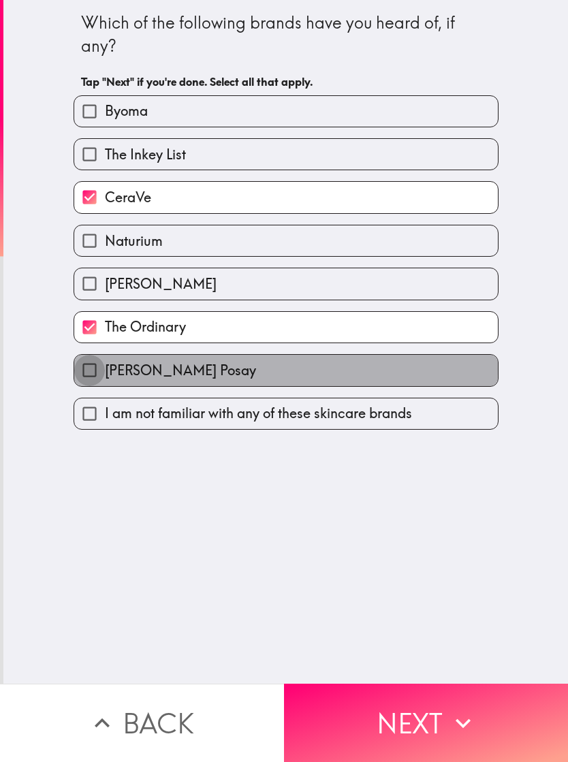
click at [102, 373] on input "[PERSON_NAME] Posay" at bounding box center [89, 370] width 31 height 31
checkbox input "true"
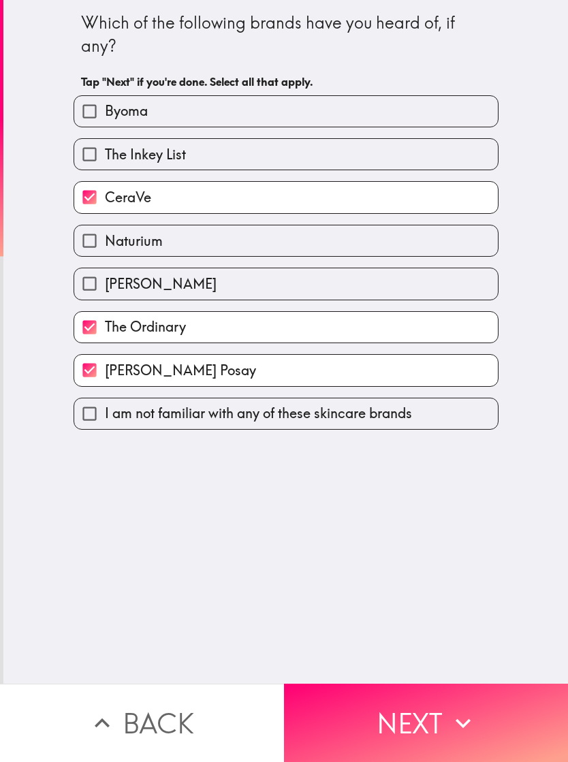
click at [377, 114] on label "Byoma" at bounding box center [286, 111] width 424 height 31
click at [105, 114] on input "Byoma" at bounding box center [89, 111] width 31 height 31
checkbox input "true"
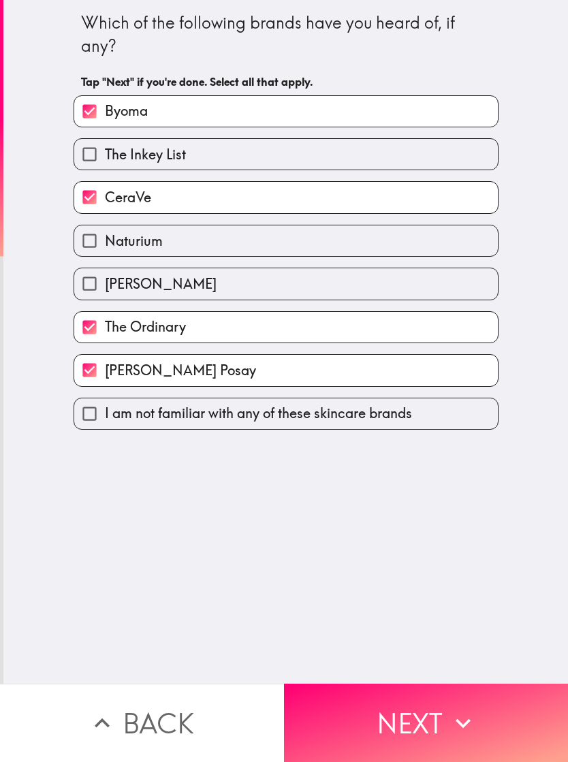
click at [403, 280] on label "[PERSON_NAME]" at bounding box center [286, 283] width 424 height 31
click at [105, 280] on input "[PERSON_NAME]" at bounding box center [89, 283] width 31 height 31
checkbox input "true"
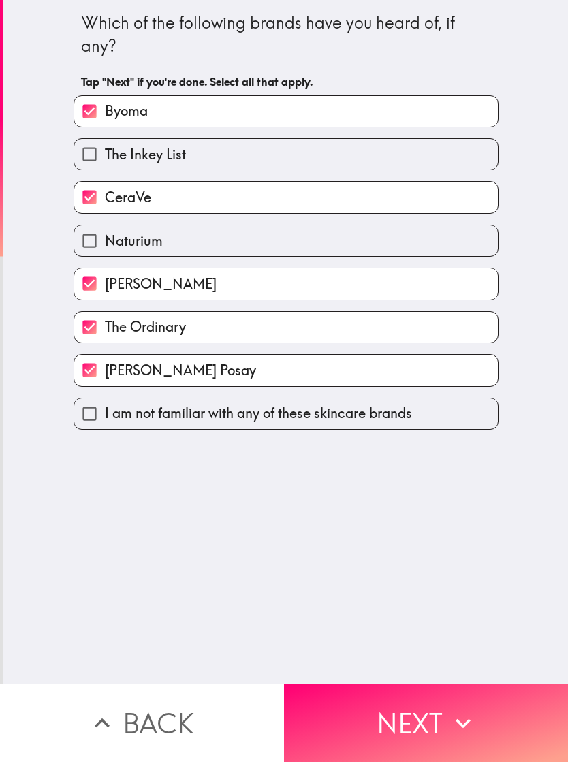
click at [436, 709] on button "Next" at bounding box center [426, 723] width 284 height 78
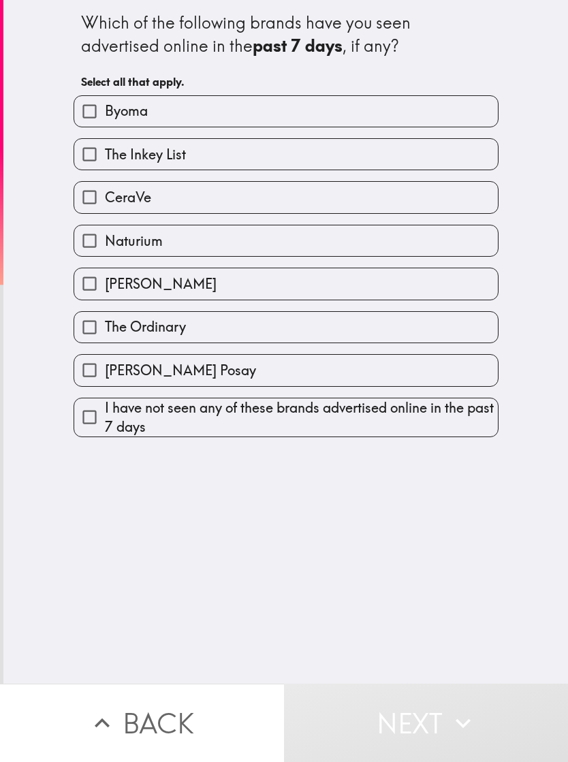
click at [351, 196] on label "CeraVe" at bounding box center [286, 197] width 424 height 31
click at [105, 196] on input "CeraVe" at bounding box center [89, 197] width 31 height 31
checkbox input "true"
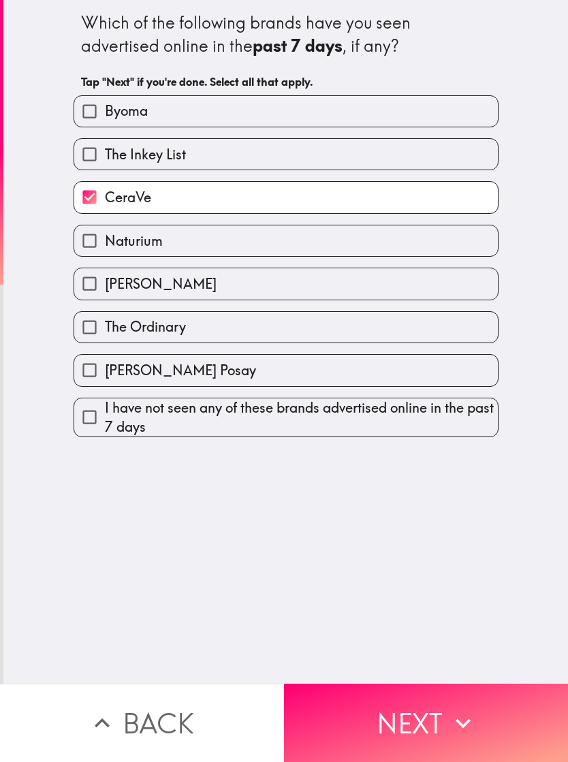
click at [372, 330] on label "The Ordinary" at bounding box center [286, 327] width 424 height 31
click at [105, 330] on input "The Ordinary" at bounding box center [89, 327] width 31 height 31
checkbox input "true"
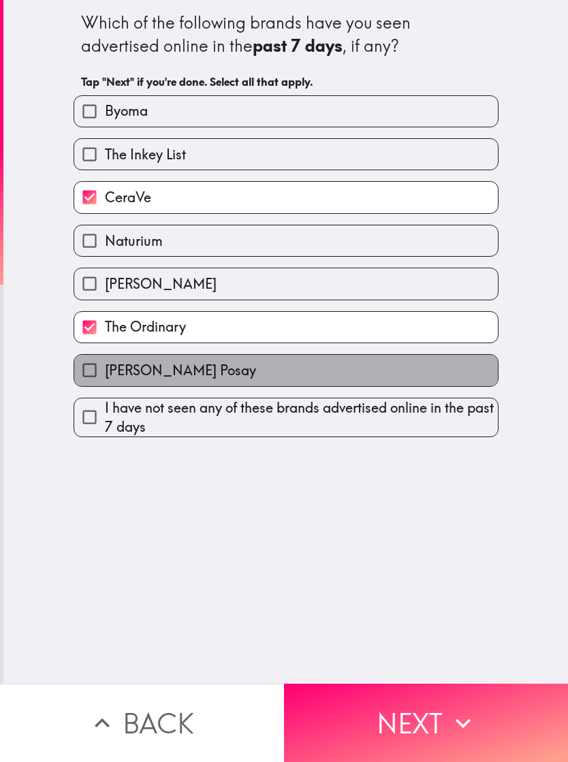
click at [373, 373] on label "[PERSON_NAME] Posay" at bounding box center [286, 370] width 424 height 31
click at [105, 373] on input "[PERSON_NAME] Posay" at bounding box center [89, 370] width 31 height 31
checkbox input "true"
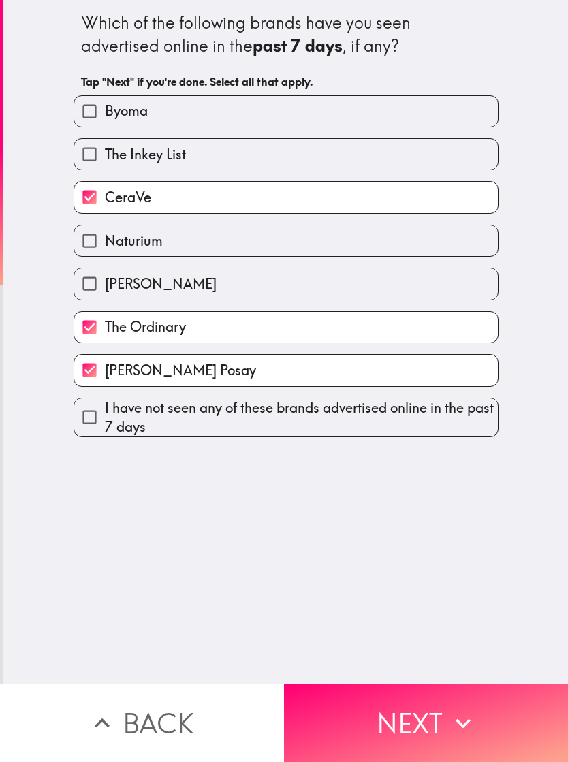
click at [454, 727] on icon "button" at bounding box center [463, 724] width 30 height 30
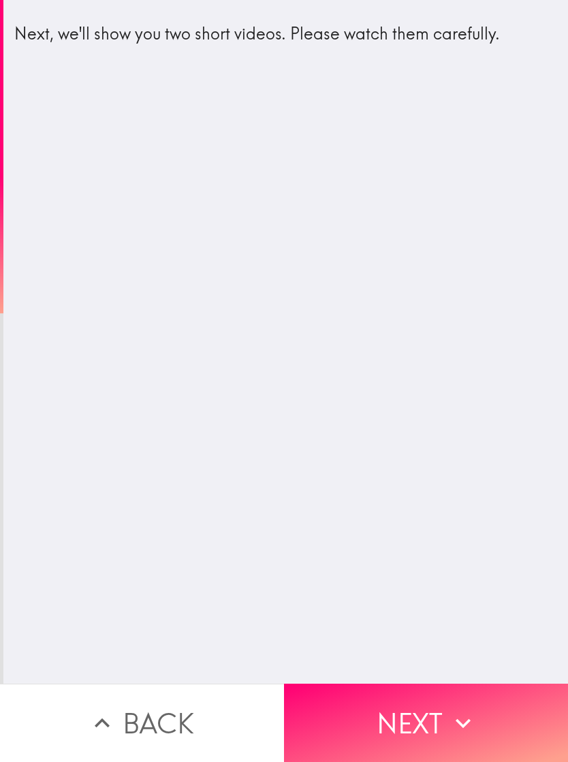
click at [439, 727] on button "Next" at bounding box center [426, 723] width 284 height 78
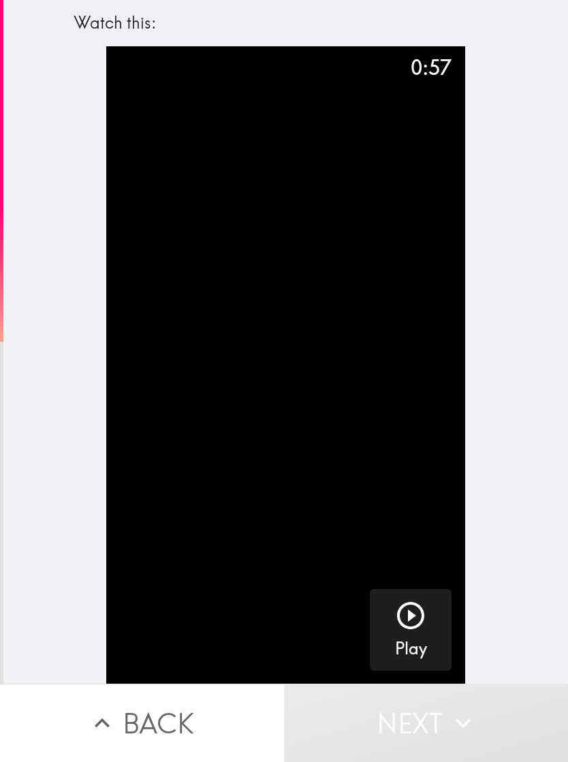
click at [416, 633] on div "button" at bounding box center [410, 619] width 33 height 38
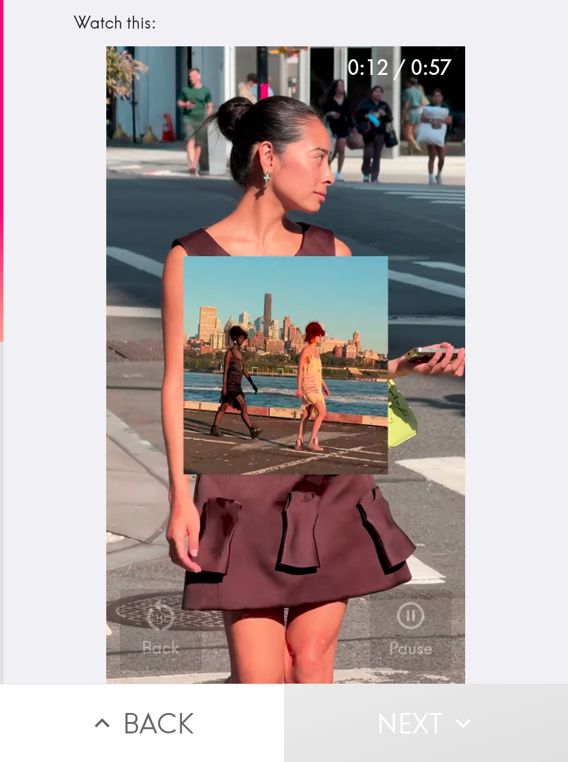
click at [379, 395] on video "button" at bounding box center [285, 365] width 359 height 638
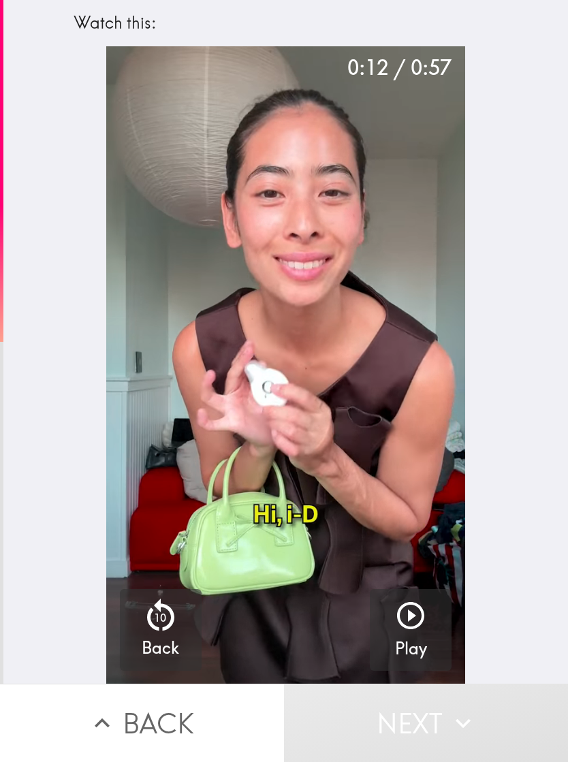
click at [382, 390] on video "button" at bounding box center [285, 365] width 359 height 638
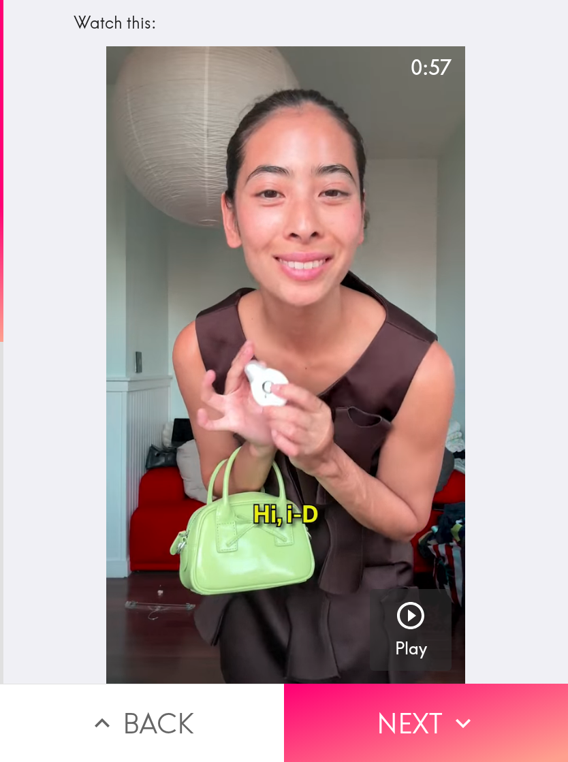
click at [452, 722] on icon "button" at bounding box center [463, 724] width 30 height 30
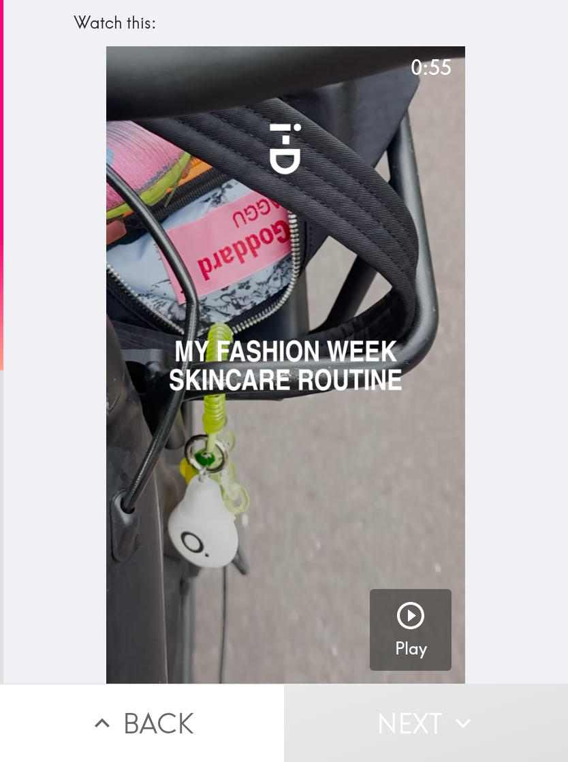
click at [418, 615] on icon "button" at bounding box center [410, 616] width 33 height 33
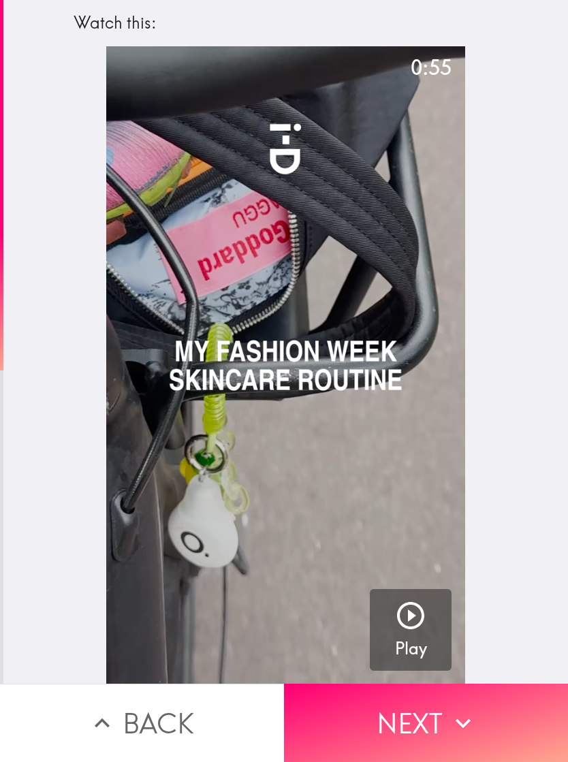
click at [471, 718] on icon "button" at bounding box center [463, 724] width 30 height 30
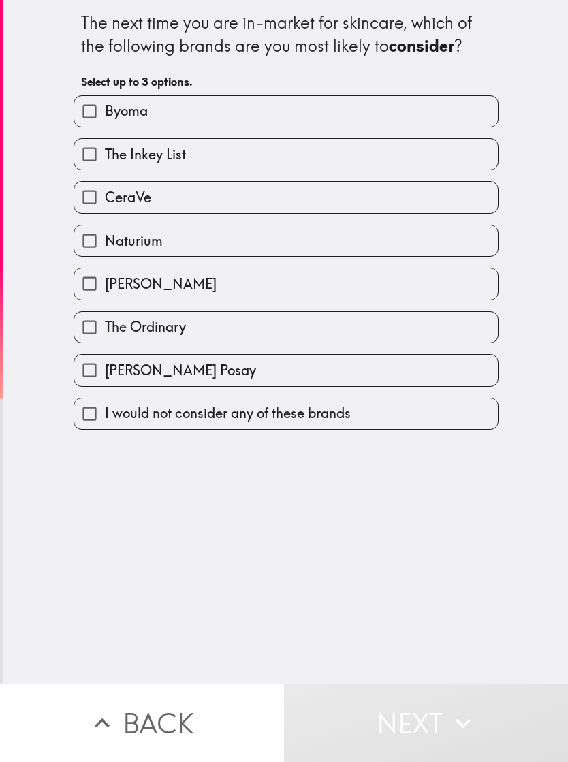
click at [359, 326] on label "The Ordinary" at bounding box center [286, 327] width 424 height 31
click at [105, 326] on input "The Ordinary" at bounding box center [89, 327] width 31 height 31
checkbox input "true"
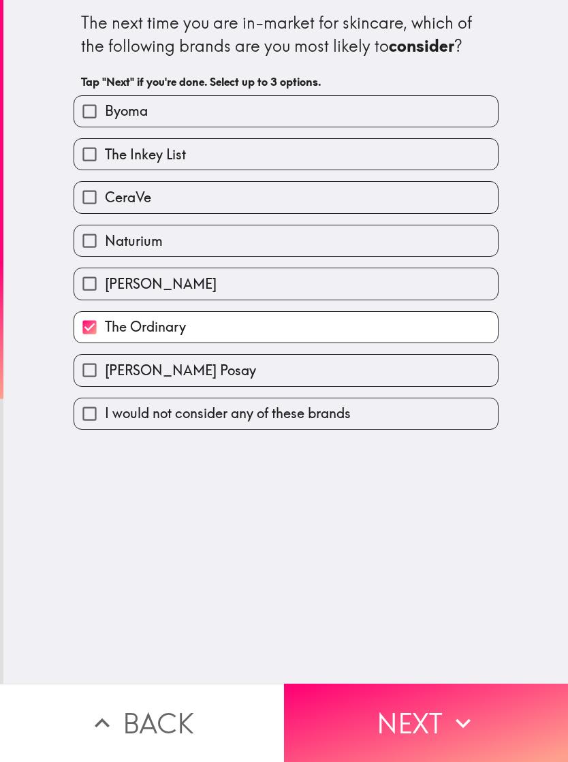
click at [444, 706] on button "Next" at bounding box center [426, 723] width 284 height 78
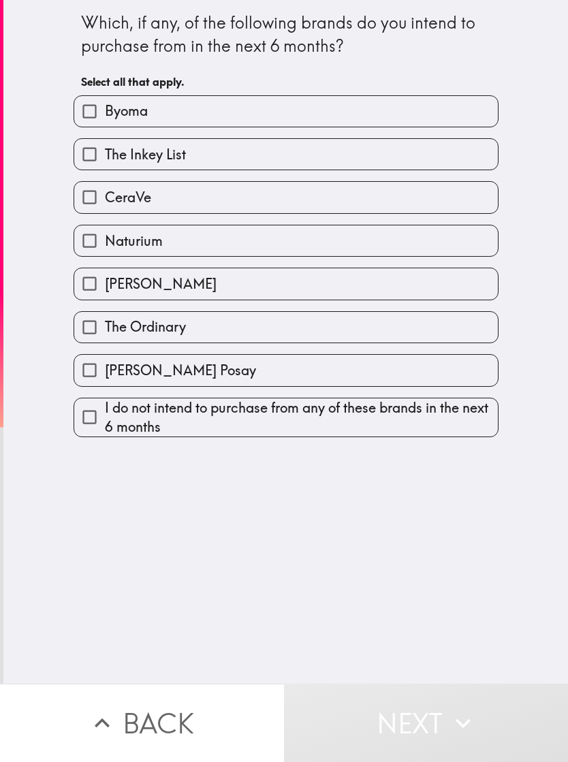
click at [386, 327] on label "The Ordinary" at bounding box center [286, 327] width 424 height 31
click at [105, 327] on input "The Ordinary" at bounding box center [89, 327] width 31 height 31
checkbox input "true"
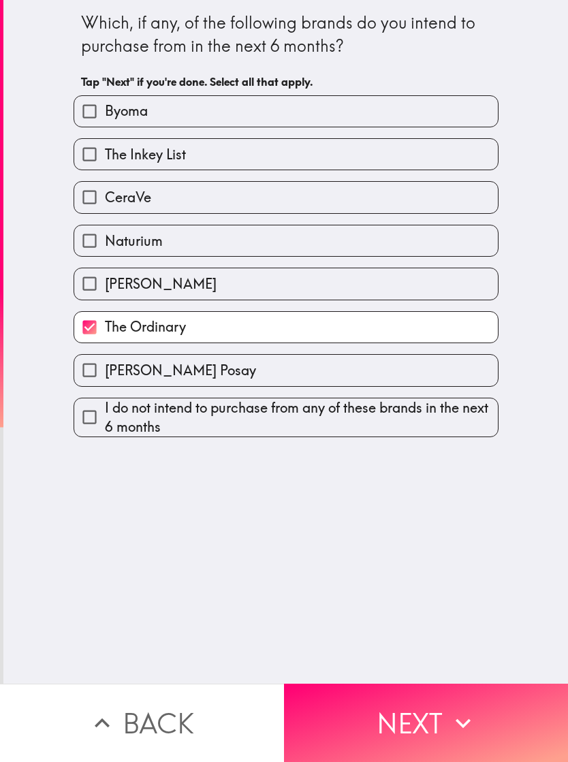
click at [366, 386] on label "[PERSON_NAME] Posay" at bounding box center [286, 370] width 424 height 31
click at [105, 386] on input "[PERSON_NAME] Posay" at bounding box center [89, 370] width 31 height 31
checkbox input "true"
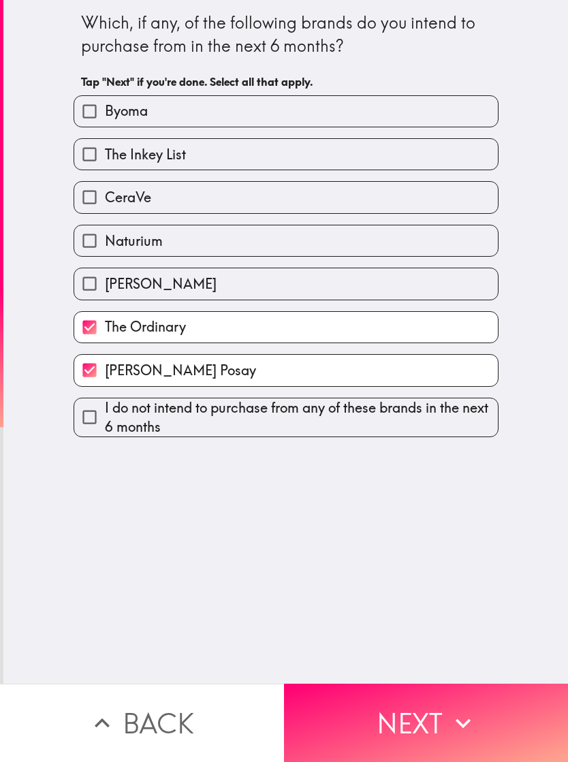
click at [437, 202] on label "CeraVe" at bounding box center [286, 197] width 424 height 31
click at [105, 202] on input "CeraVe" at bounding box center [89, 197] width 31 height 31
checkbox input "true"
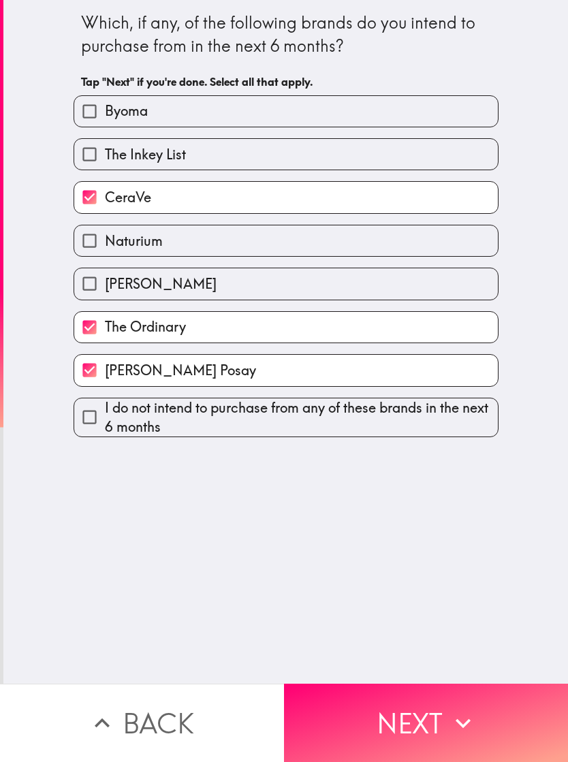
click at [454, 715] on icon "button" at bounding box center [463, 724] width 30 height 30
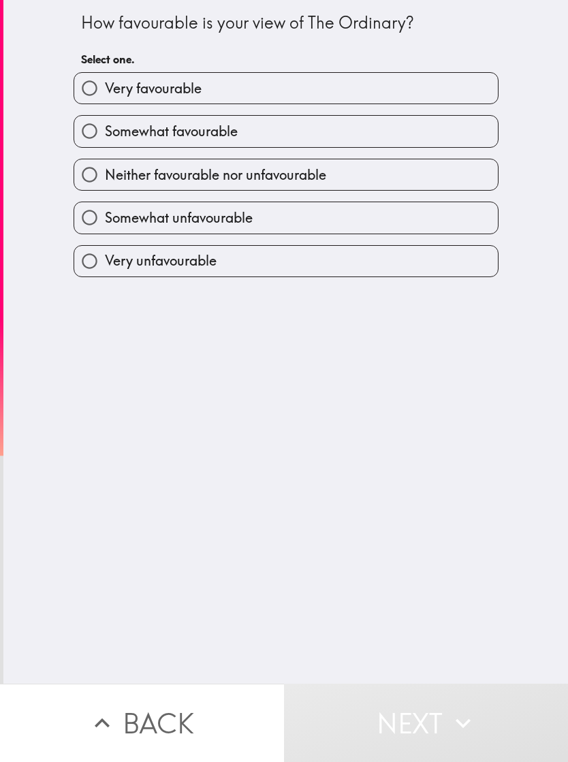
click at [438, 82] on label "Very favourable" at bounding box center [286, 88] width 424 height 31
click at [105, 82] on input "Very favourable" at bounding box center [89, 88] width 31 height 31
radio input "true"
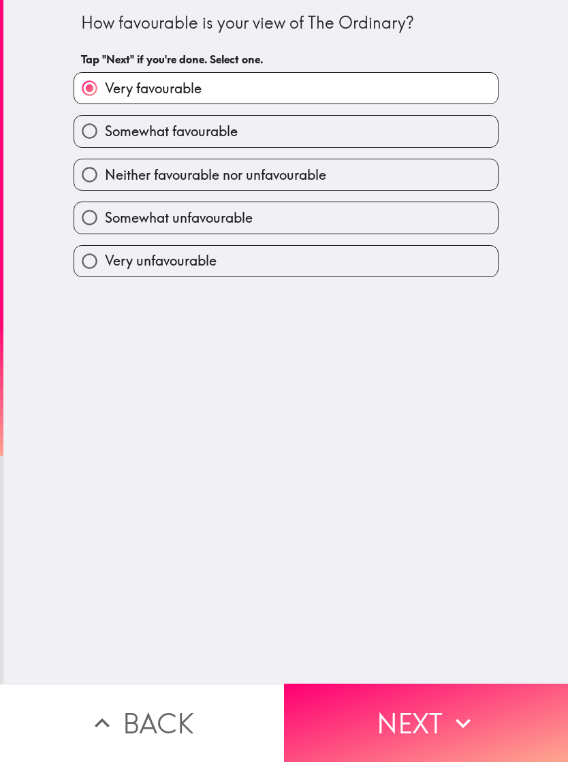
click at [457, 712] on icon "button" at bounding box center [463, 724] width 30 height 30
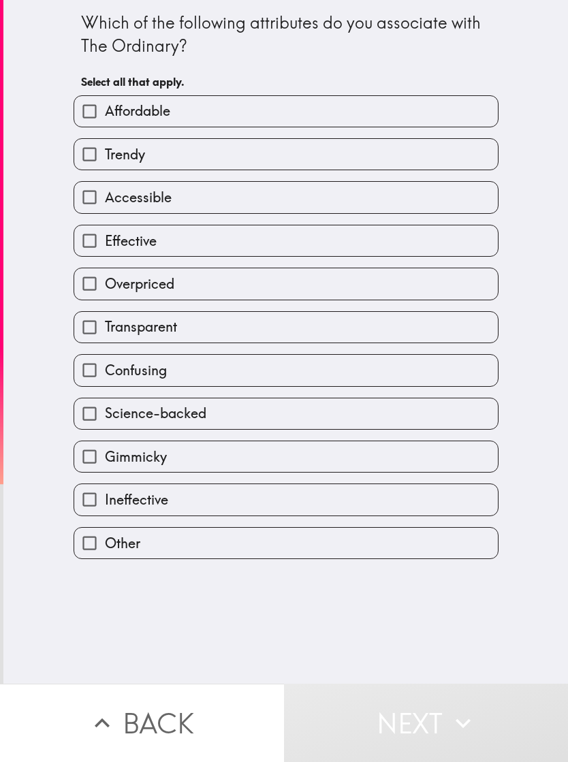
click at [426, 103] on label "Affordable" at bounding box center [286, 111] width 424 height 31
click at [105, 103] on input "Affordable" at bounding box center [89, 111] width 31 height 31
checkbox input "true"
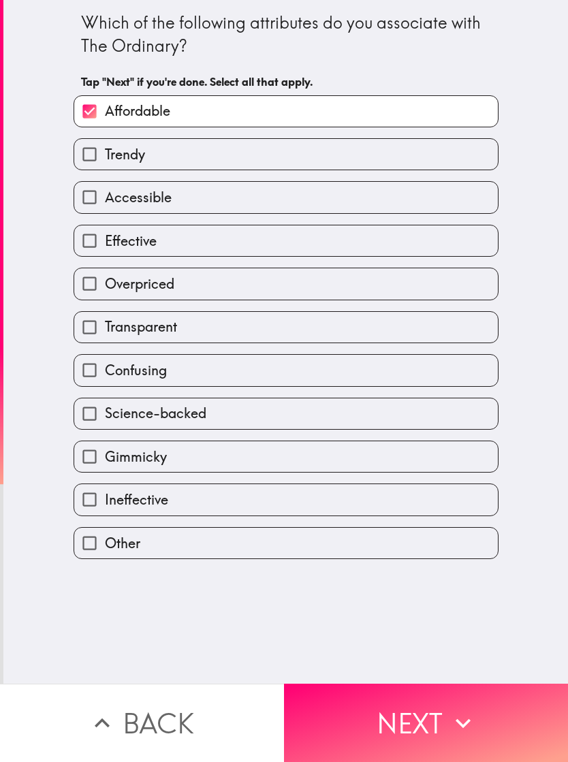
click at [357, 187] on label "Accessible" at bounding box center [286, 197] width 424 height 31
click at [105, 187] on input "Accessible" at bounding box center [89, 197] width 31 height 31
checkbox input "true"
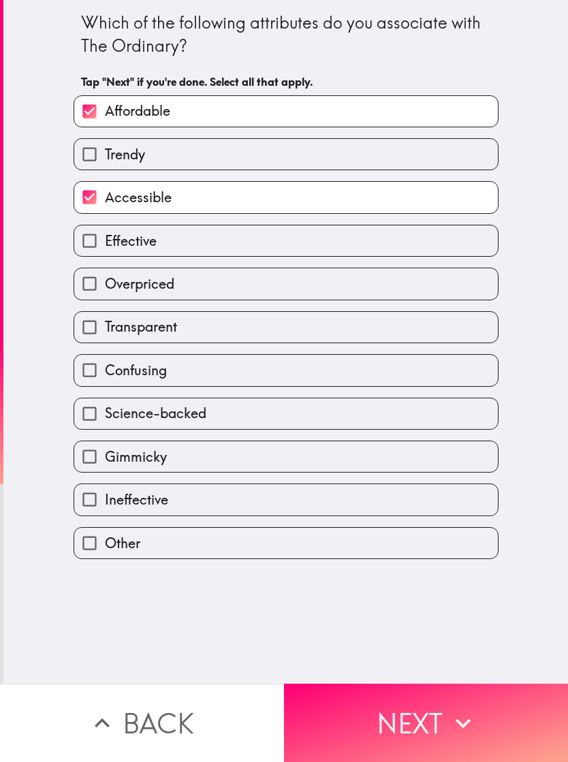
click at [346, 236] on label "Effective" at bounding box center [286, 241] width 424 height 31
click at [105, 236] on input "Effective" at bounding box center [89, 241] width 31 height 31
checkbox input "true"
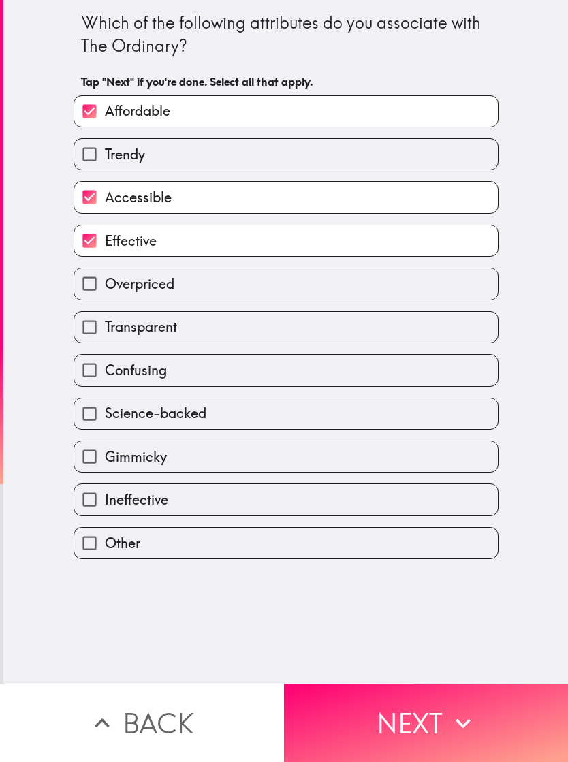
click at [426, 713] on button "Next" at bounding box center [426, 723] width 284 height 78
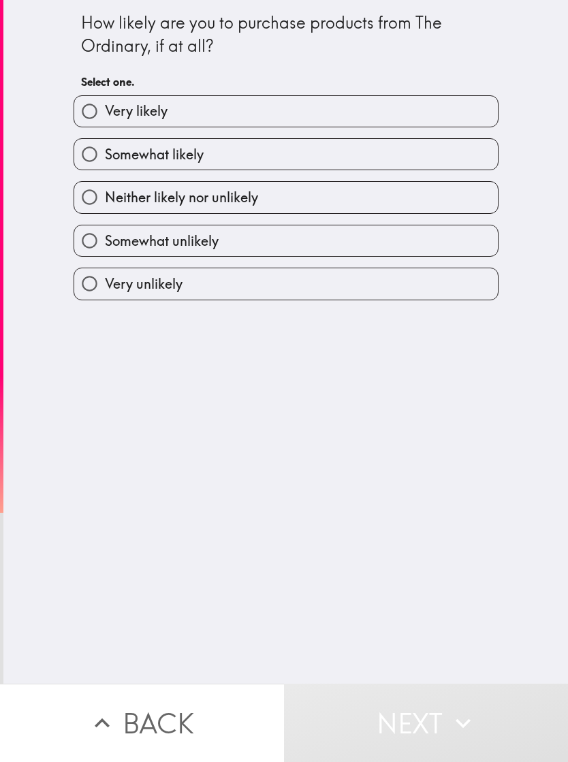
click at [422, 99] on label "Very likely" at bounding box center [286, 111] width 424 height 31
click at [105, 99] on input "Very likely" at bounding box center [89, 111] width 31 height 31
radio input "true"
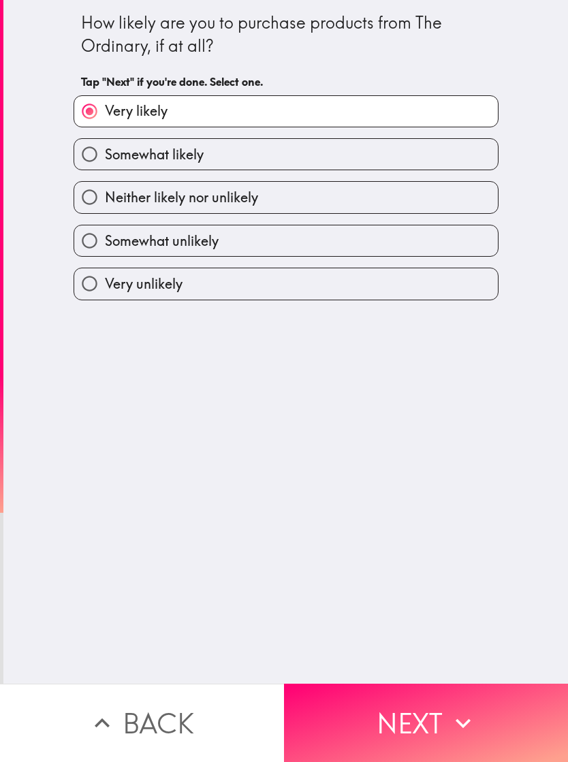
click at [441, 714] on button "Next" at bounding box center [426, 723] width 284 height 78
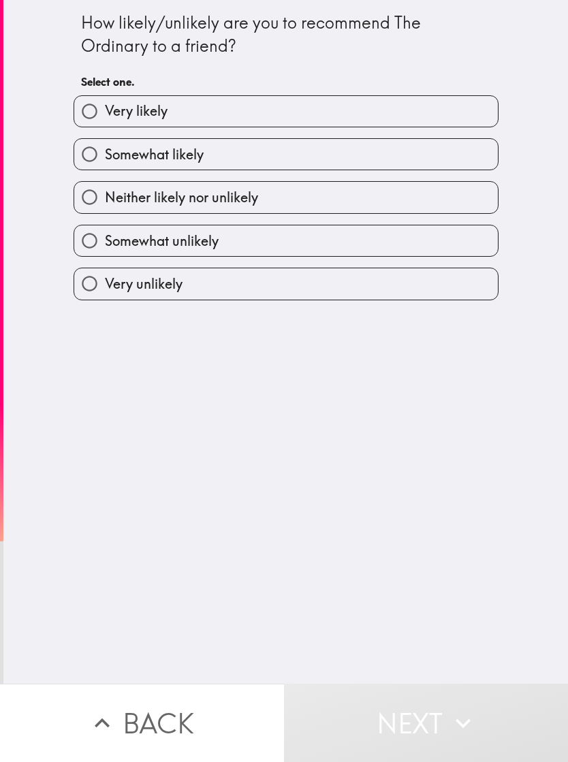
click at [439, 97] on label "Very likely" at bounding box center [286, 111] width 424 height 31
click at [105, 97] on input "Very likely" at bounding box center [89, 111] width 31 height 31
radio input "true"
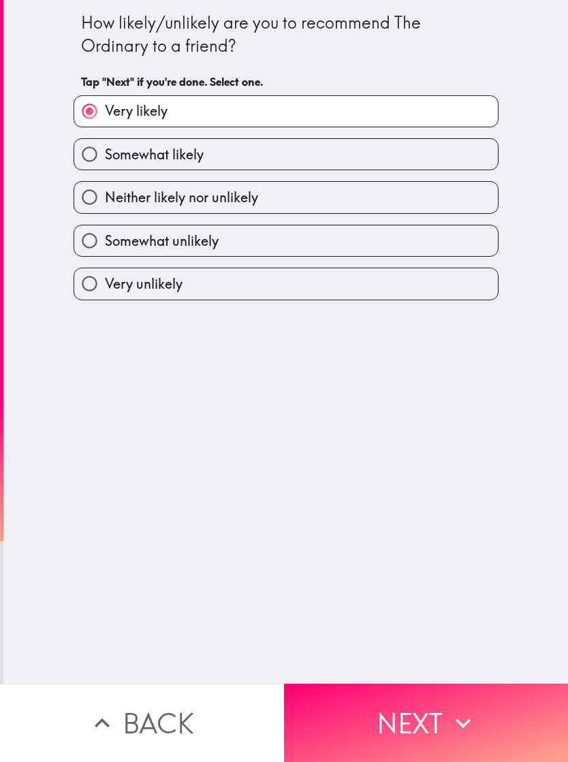
click at [444, 727] on button "Next" at bounding box center [426, 723] width 284 height 78
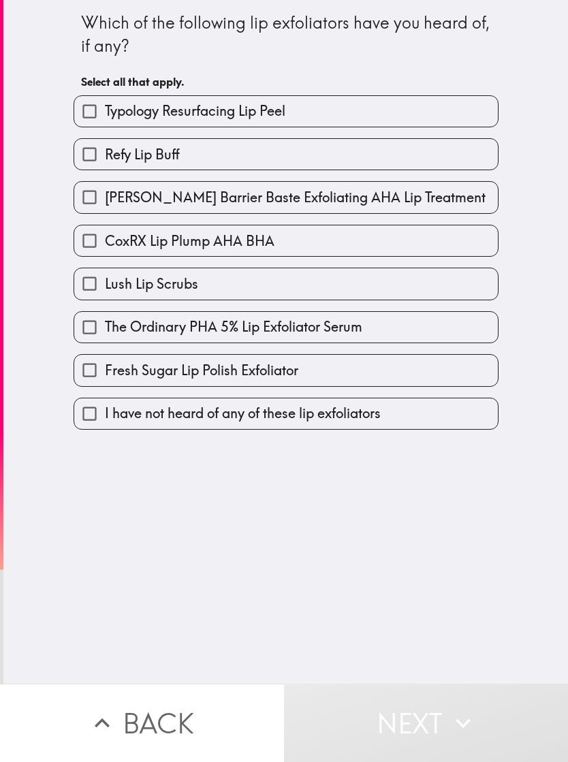
click at [386, 336] on label "The Ordinary PHA 5% Lip Exfoliator Serum" at bounding box center [286, 327] width 424 height 31
click at [105, 336] on input "The Ordinary PHA 5% Lip Exfoliator Serum" at bounding box center [89, 327] width 31 height 31
checkbox input "true"
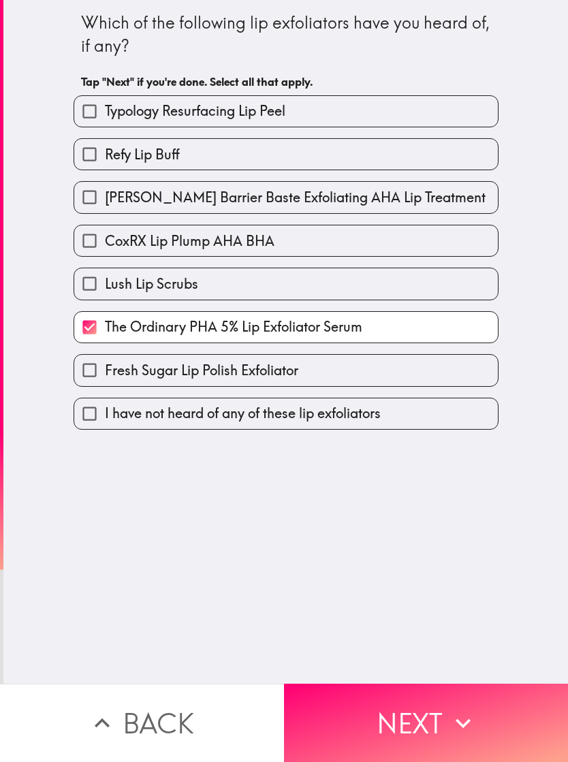
click at [418, 274] on label "Lush Lip Scrubs" at bounding box center [286, 283] width 424 height 31
click at [105, 274] on input "Lush Lip Scrubs" at bounding box center [89, 283] width 31 height 31
checkbox input "true"
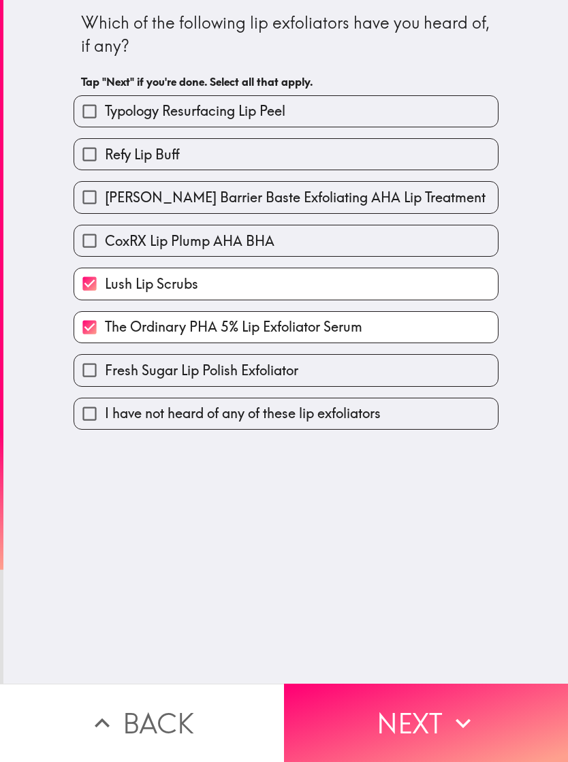
click at [459, 720] on icon "button" at bounding box center [463, 724] width 15 height 10
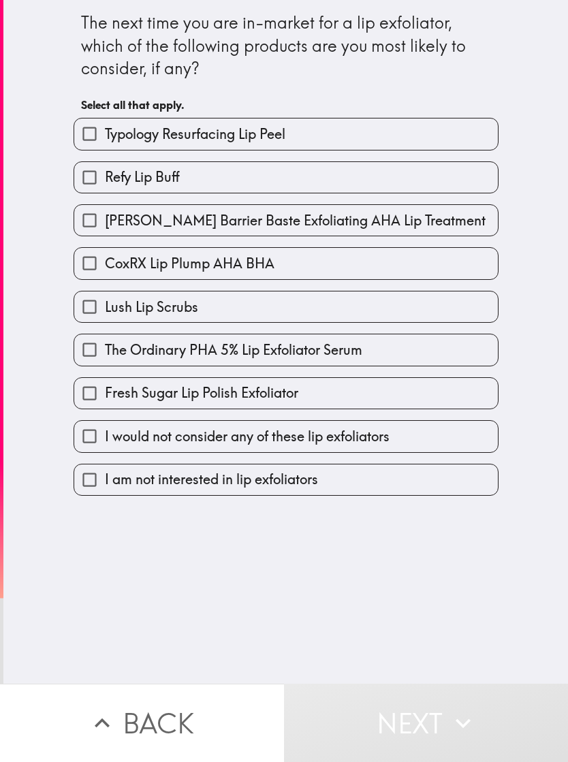
click at [371, 357] on label "The Ordinary PHA 5% Lip Exfoliator Serum" at bounding box center [286, 350] width 424 height 31
click at [105, 357] on input "The Ordinary PHA 5% Lip Exfoliator Serum" at bounding box center [89, 350] width 31 height 31
checkbox input "true"
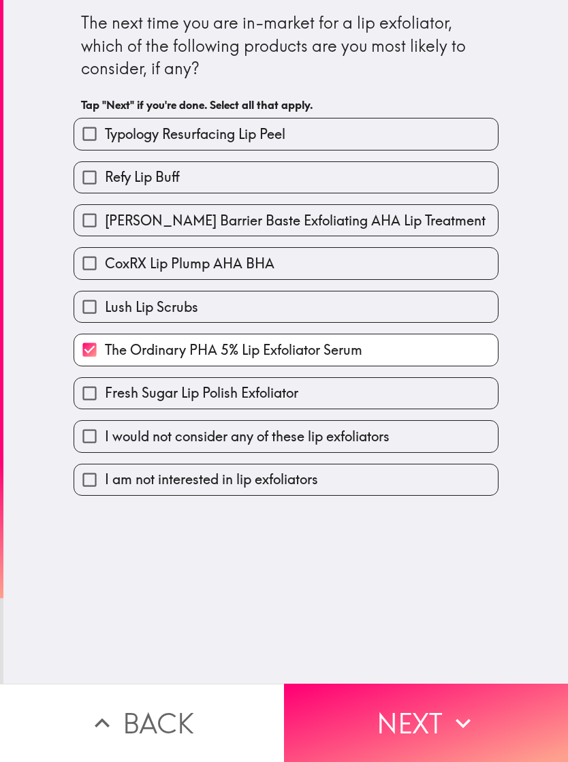
click at [355, 305] on label "Lush Lip Scrubs" at bounding box center [286, 307] width 424 height 31
click at [105, 305] on input "Lush Lip Scrubs" at bounding box center [89, 307] width 31 height 31
checkbox input "true"
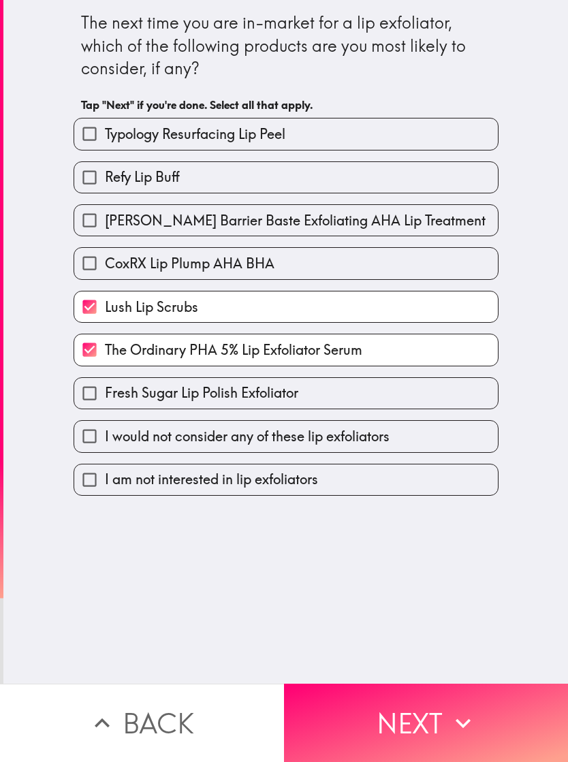
click at [465, 718] on icon "button" at bounding box center [463, 724] width 30 height 30
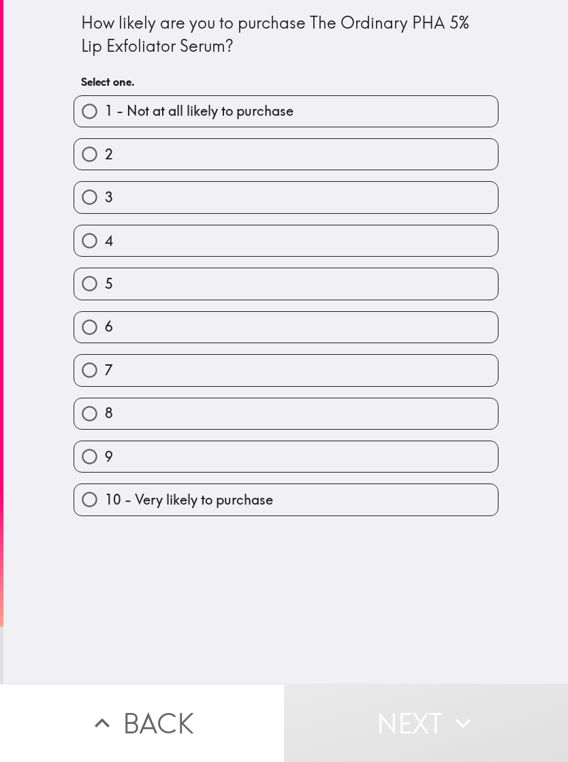
click at [364, 514] on label "10 - Very likely to purchase" at bounding box center [286, 499] width 424 height 31
click at [105, 514] on input "10 - Very likely to purchase" at bounding box center [89, 499] width 31 height 31
radio input "true"
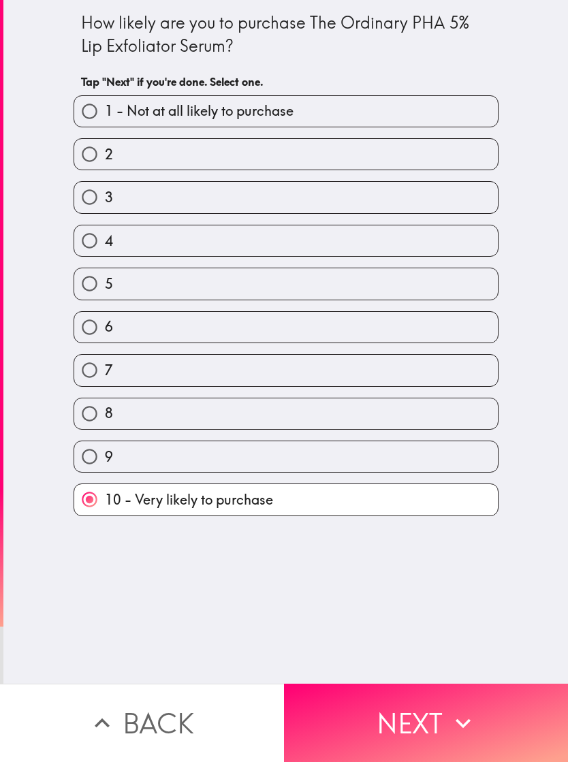
click at [462, 723] on icon "button" at bounding box center [463, 724] width 30 height 30
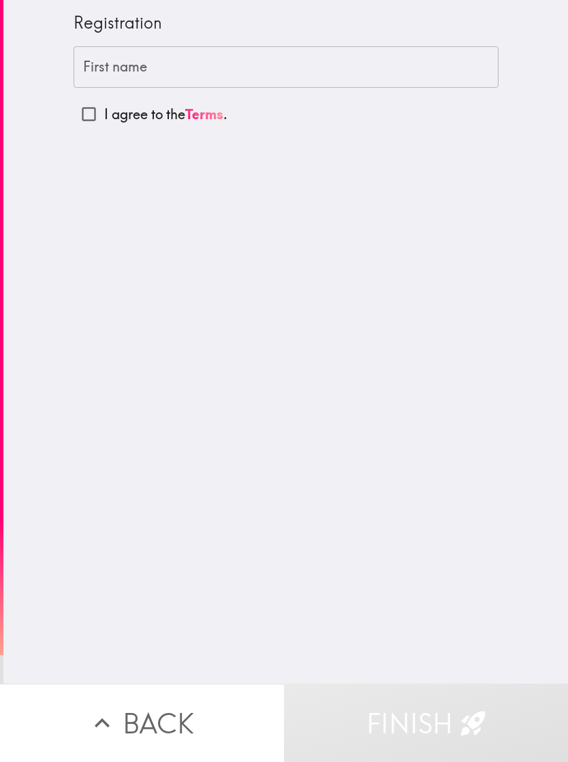
click at [446, 54] on input "First name" at bounding box center [286, 67] width 425 height 42
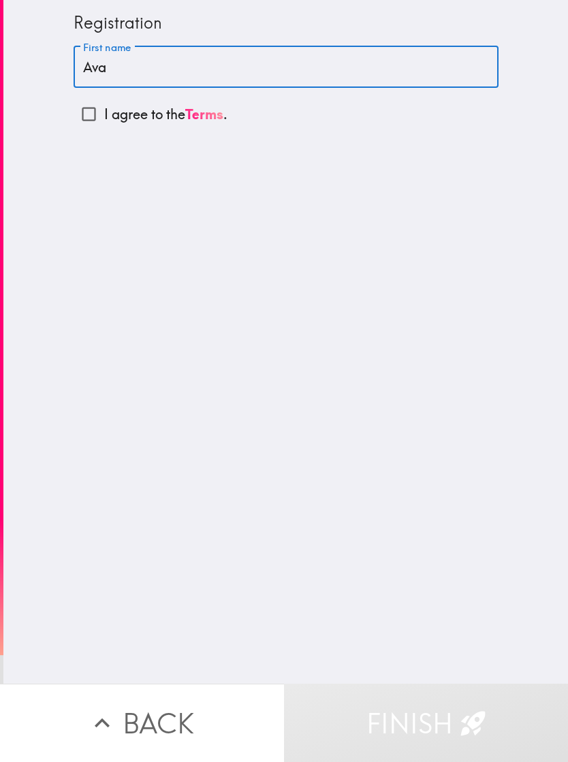
type input "Ava"
click at [94, 124] on input "I agree to the Terms ." at bounding box center [89, 114] width 31 height 31
checkbox input "true"
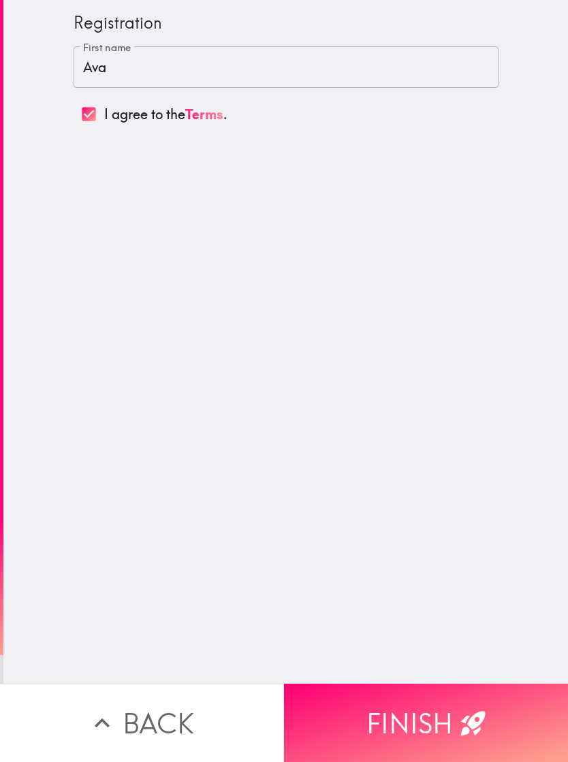
click at [422, 711] on button "Finish" at bounding box center [426, 723] width 284 height 78
